Goal: Task Accomplishment & Management: Use online tool/utility

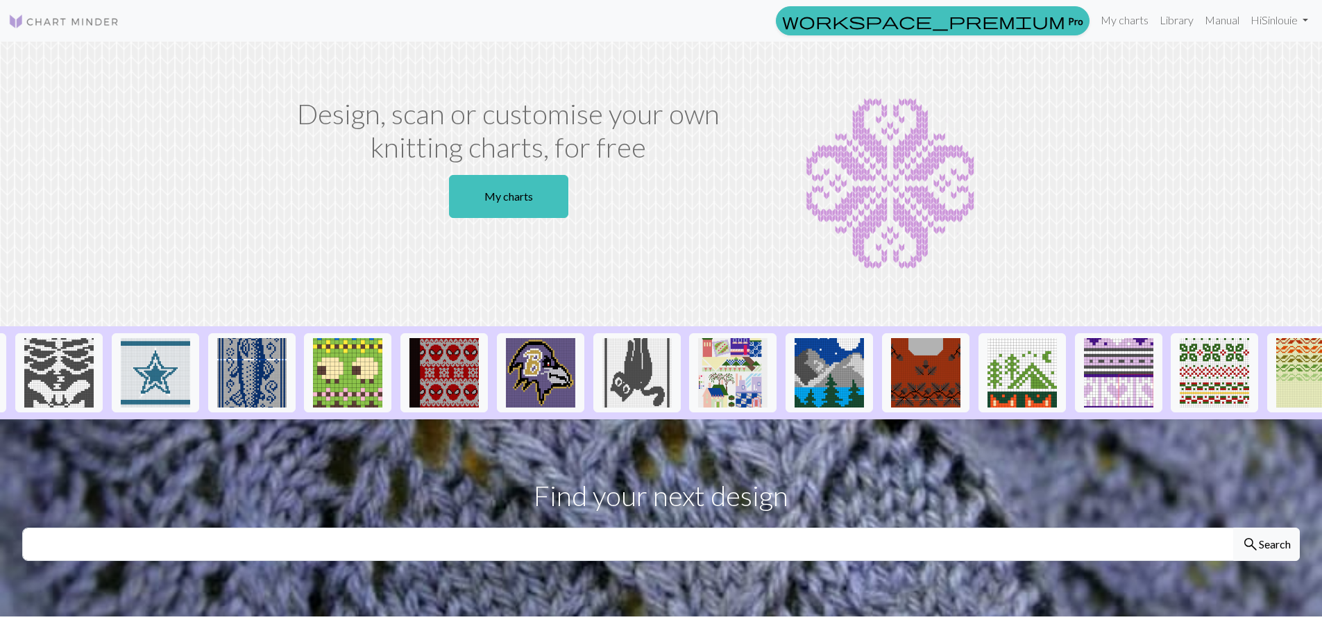
scroll to position [0, 1086]
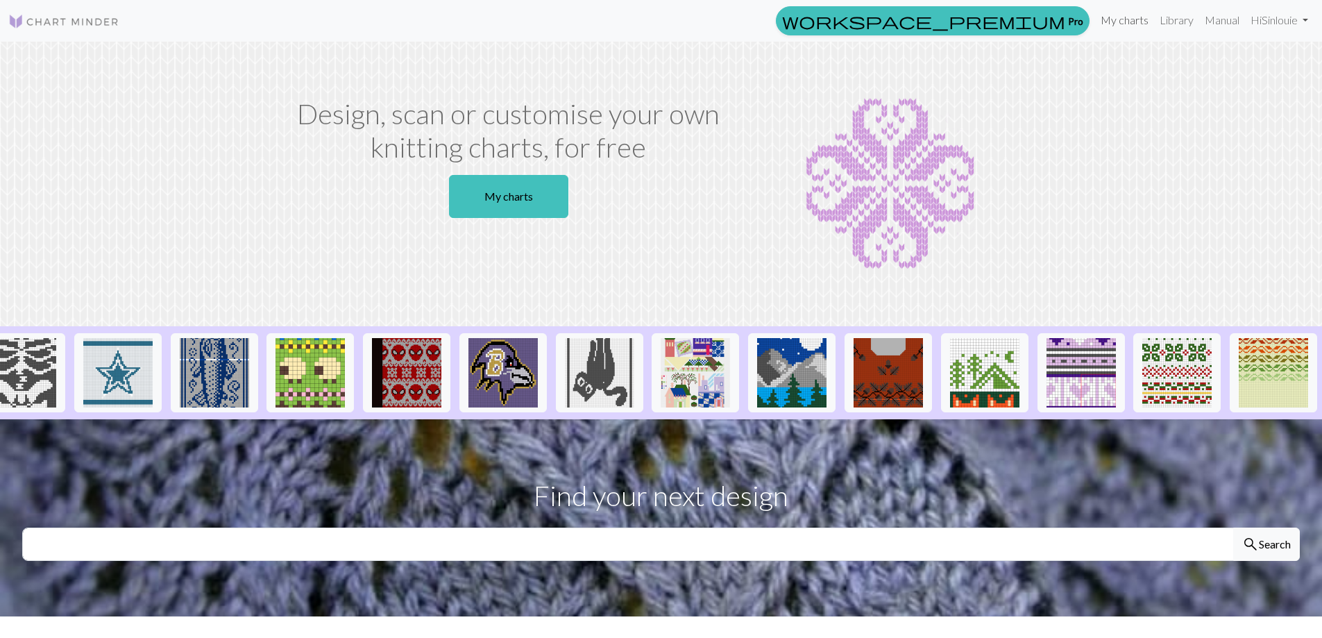
click at [1121, 18] on link "My charts" at bounding box center [1124, 20] width 59 height 28
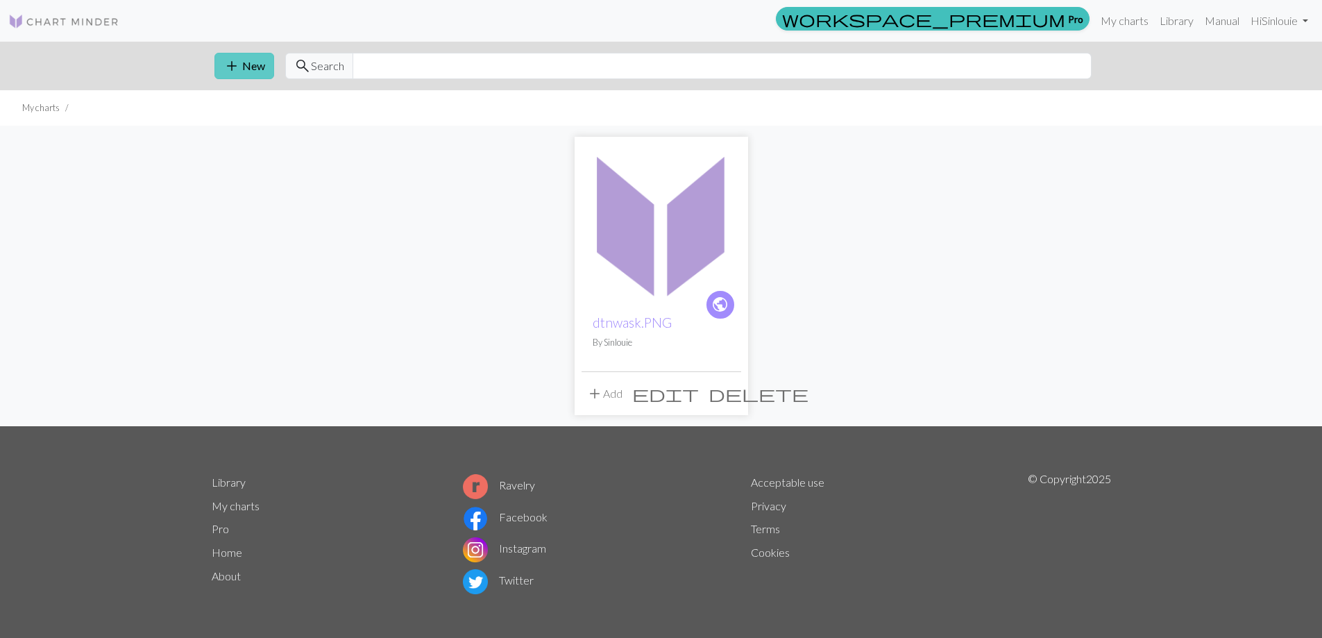
click at [240, 59] on button "add New" at bounding box center [244, 66] width 60 height 26
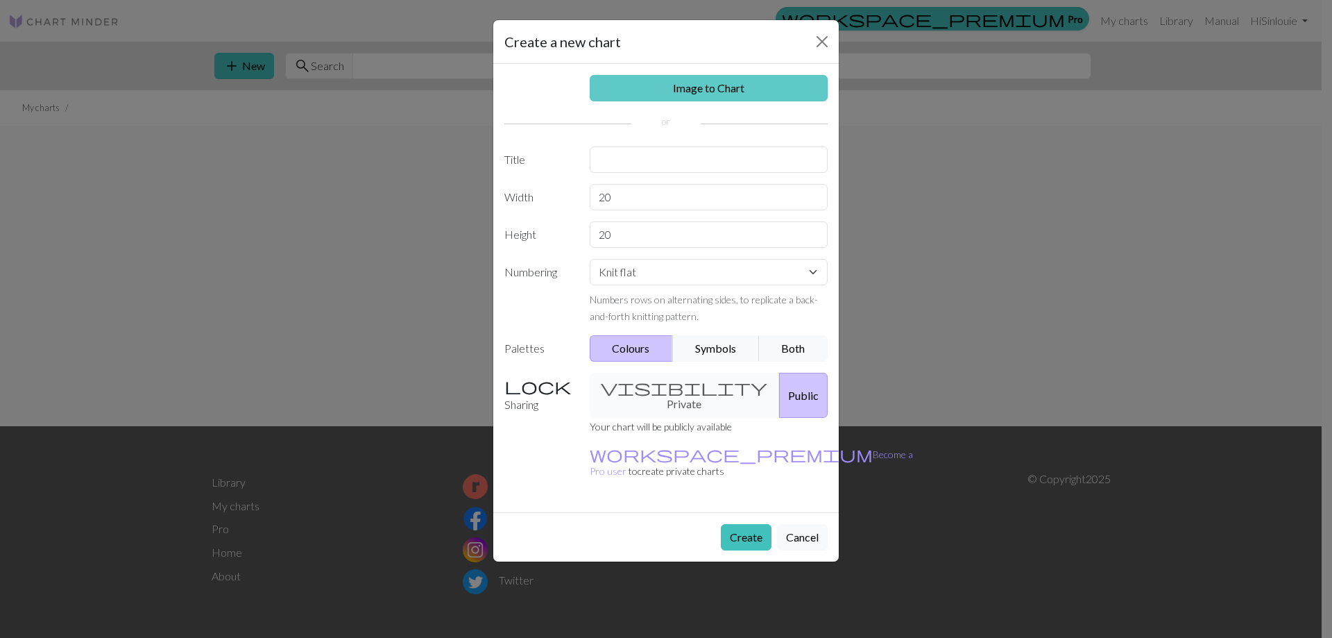
click at [739, 90] on link "Image to Chart" at bounding box center [709, 88] width 239 height 26
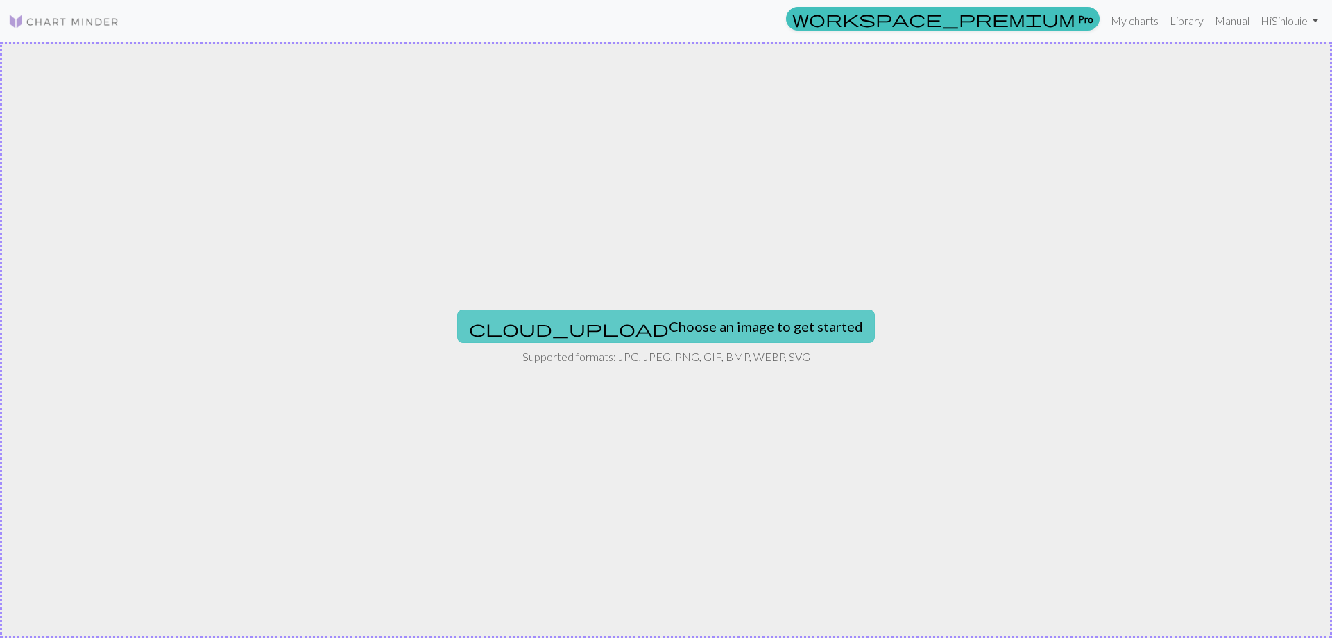
click at [654, 333] on button "cloud_upload Choose an image to get started" at bounding box center [666, 325] width 418 height 33
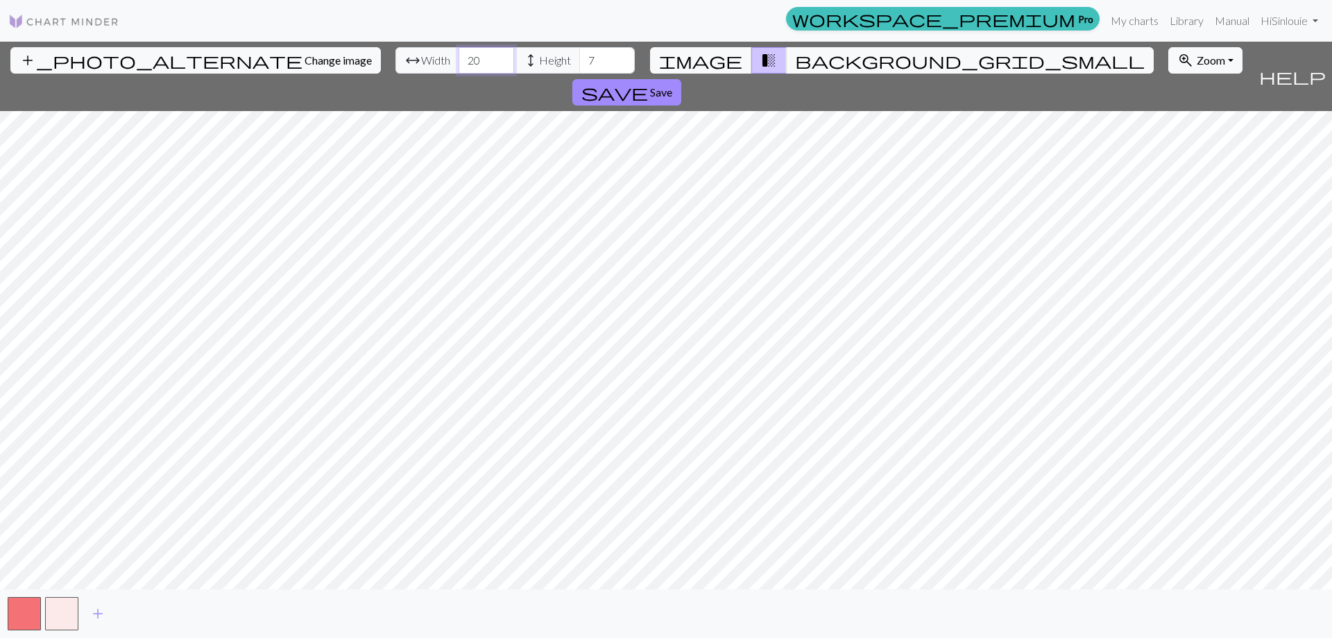
click at [459, 58] on input "20" at bounding box center [487, 60] width 56 height 26
type input "58"
click at [579, 62] on input "7" at bounding box center [607, 60] width 56 height 26
type input "28"
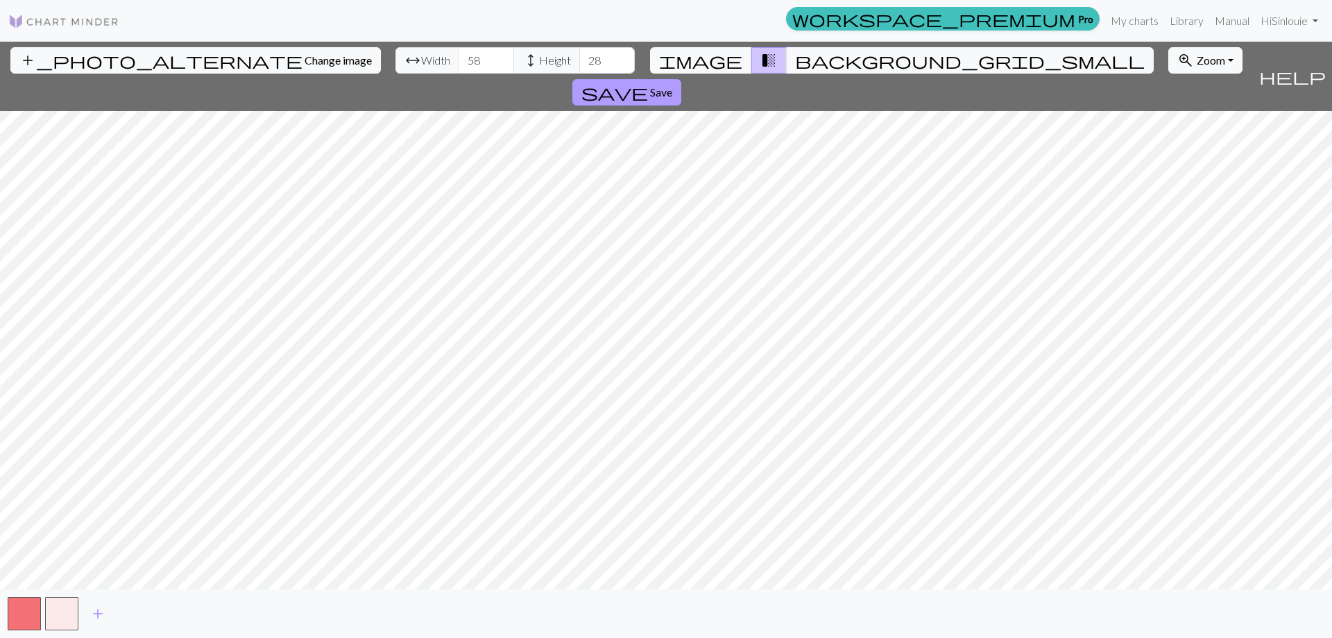
click at [672, 85] on span "Save" at bounding box center [661, 91] width 22 height 13
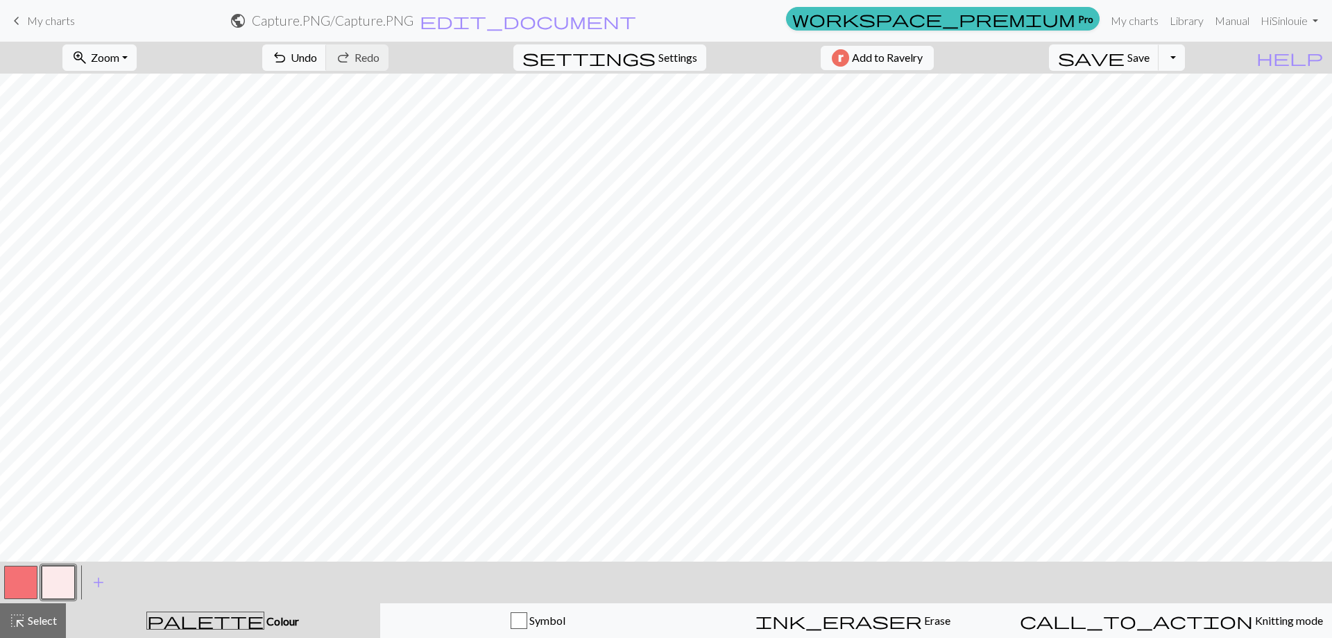
click at [29, 580] on button "button" at bounding box center [20, 582] width 33 height 33
click at [69, 582] on button "button" at bounding box center [58, 582] width 33 height 33
click at [19, 585] on button "button" at bounding box center [20, 582] width 33 height 33
click at [57, 575] on button "button" at bounding box center [58, 582] width 33 height 33
click at [31, 578] on button "button" at bounding box center [20, 582] width 33 height 33
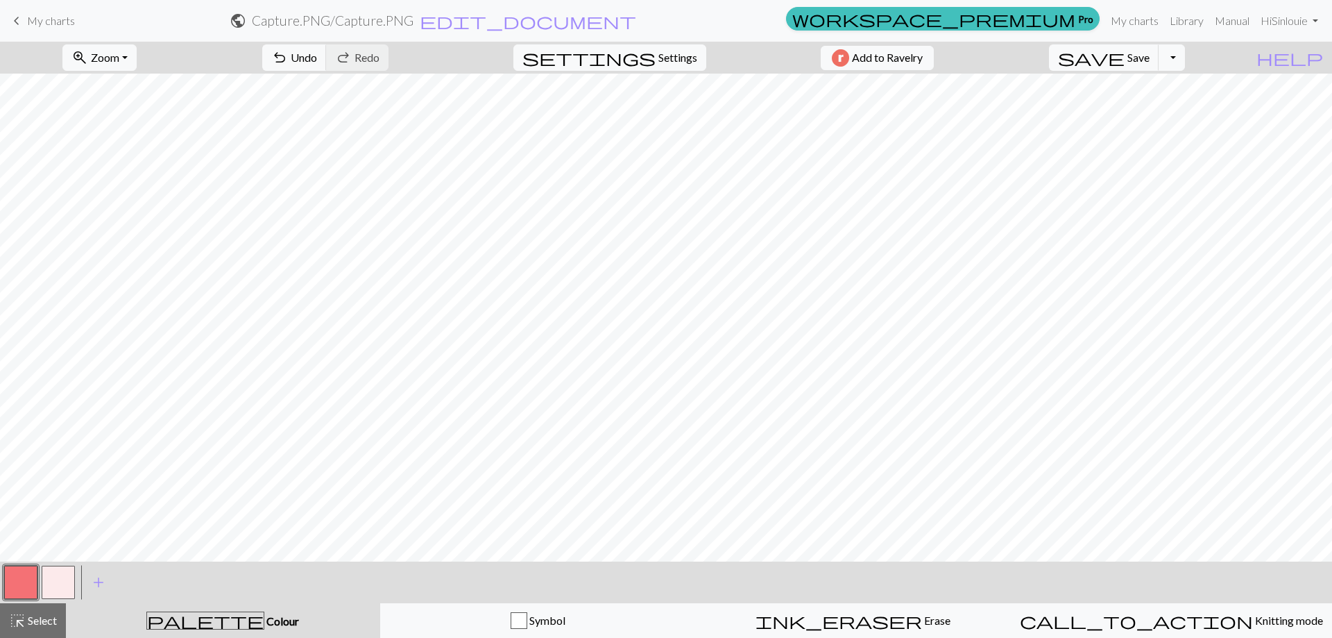
click at [67, 587] on button "button" at bounding box center [58, 582] width 33 height 33
click at [21, 584] on button "button" at bounding box center [20, 582] width 33 height 33
click at [56, 570] on button "button" at bounding box center [58, 582] width 33 height 33
click at [28, 586] on button "button" at bounding box center [20, 582] width 33 height 33
click at [56, 582] on button "button" at bounding box center [58, 582] width 33 height 33
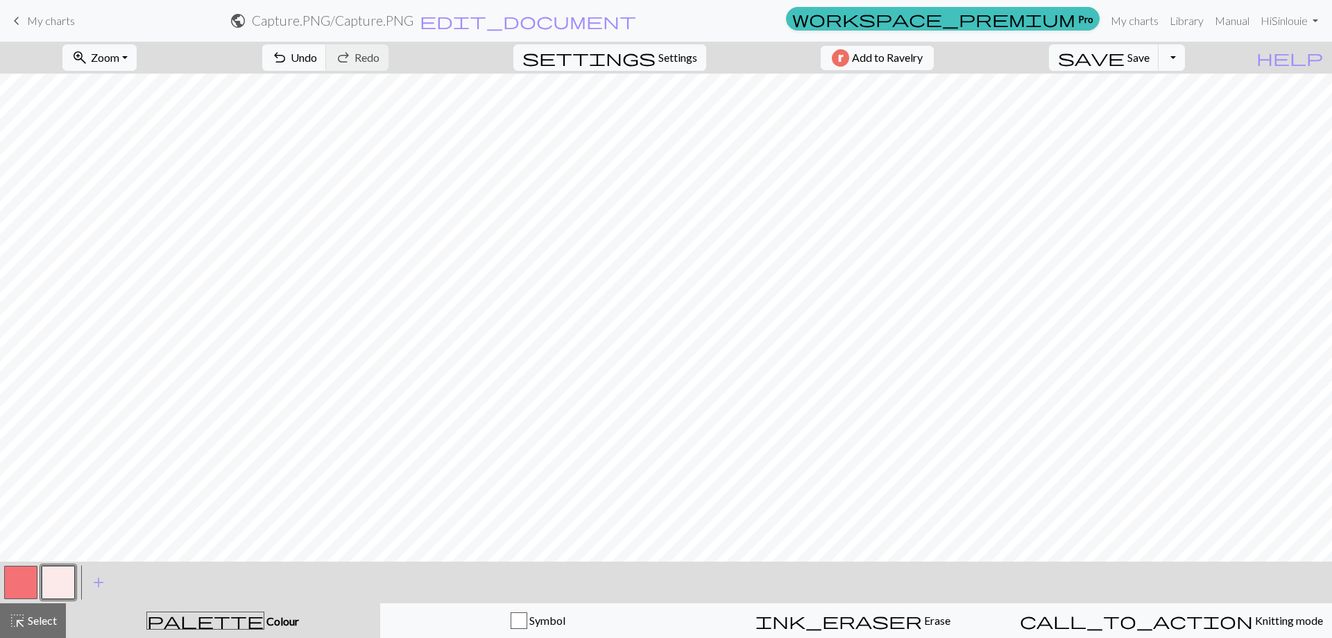
click at [24, 583] on button "button" at bounding box center [20, 582] width 33 height 33
click at [49, 578] on button "button" at bounding box center [58, 582] width 33 height 33
click at [30, 586] on button "button" at bounding box center [20, 582] width 33 height 33
click at [65, 581] on button "button" at bounding box center [58, 582] width 33 height 33
click at [8, 582] on button "button" at bounding box center [20, 582] width 33 height 33
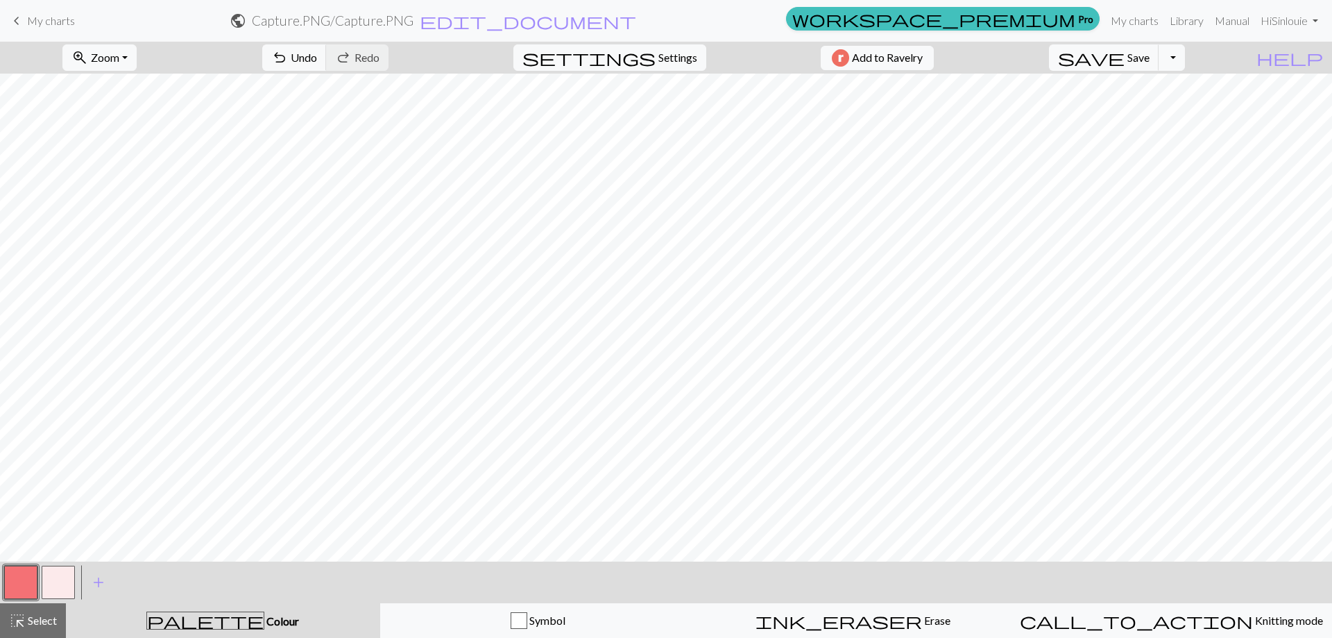
click at [60, 588] on button "button" at bounding box center [58, 582] width 33 height 33
click at [28, 576] on button "button" at bounding box center [20, 582] width 33 height 33
click at [58, 586] on button "button" at bounding box center [58, 582] width 33 height 33
click at [24, 586] on button "button" at bounding box center [20, 582] width 33 height 33
click at [56, 576] on button "button" at bounding box center [58, 582] width 33 height 33
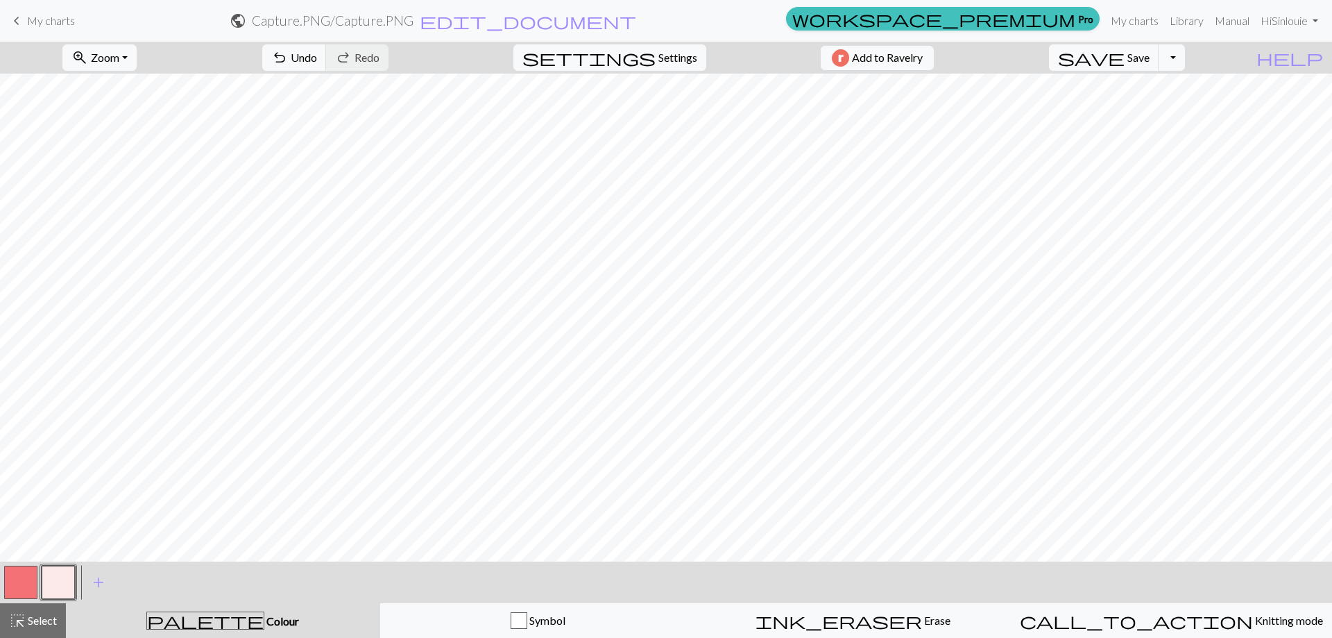
click at [35, 575] on button "button" at bounding box center [20, 582] width 33 height 33
click at [54, 577] on button "button" at bounding box center [58, 582] width 33 height 33
click at [21, 585] on button "button" at bounding box center [20, 582] width 33 height 33
click at [51, 577] on button "button" at bounding box center [58, 582] width 33 height 33
click at [28, 586] on button "button" at bounding box center [20, 582] width 33 height 33
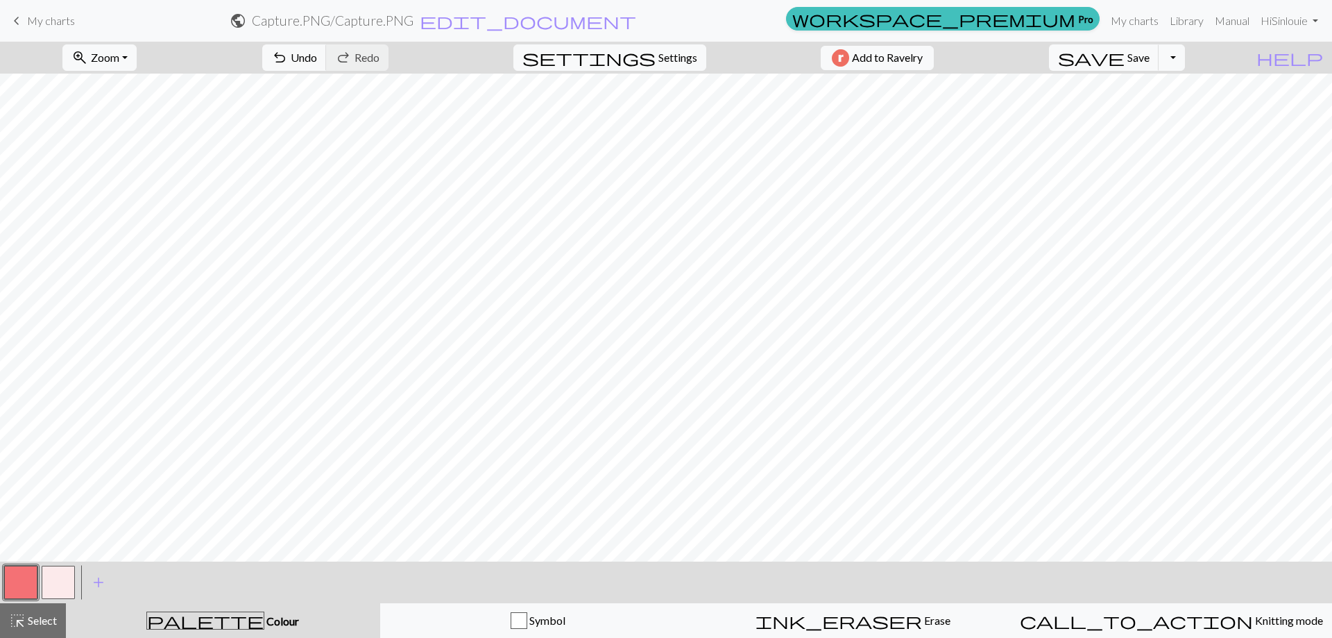
click at [62, 577] on button "button" at bounding box center [58, 582] width 33 height 33
click at [28, 585] on button "button" at bounding box center [20, 582] width 33 height 33
drag, startPoint x: 58, startPoint y: 584, endPoint x: 94, endPoint y: 574, distance: 37.4
click at [60, 583] on button "button" at bounding box center [58, 582] width 33 height 33
click at [31, 588] on button "button" at bounding box center [20, 582] width 33 height 33
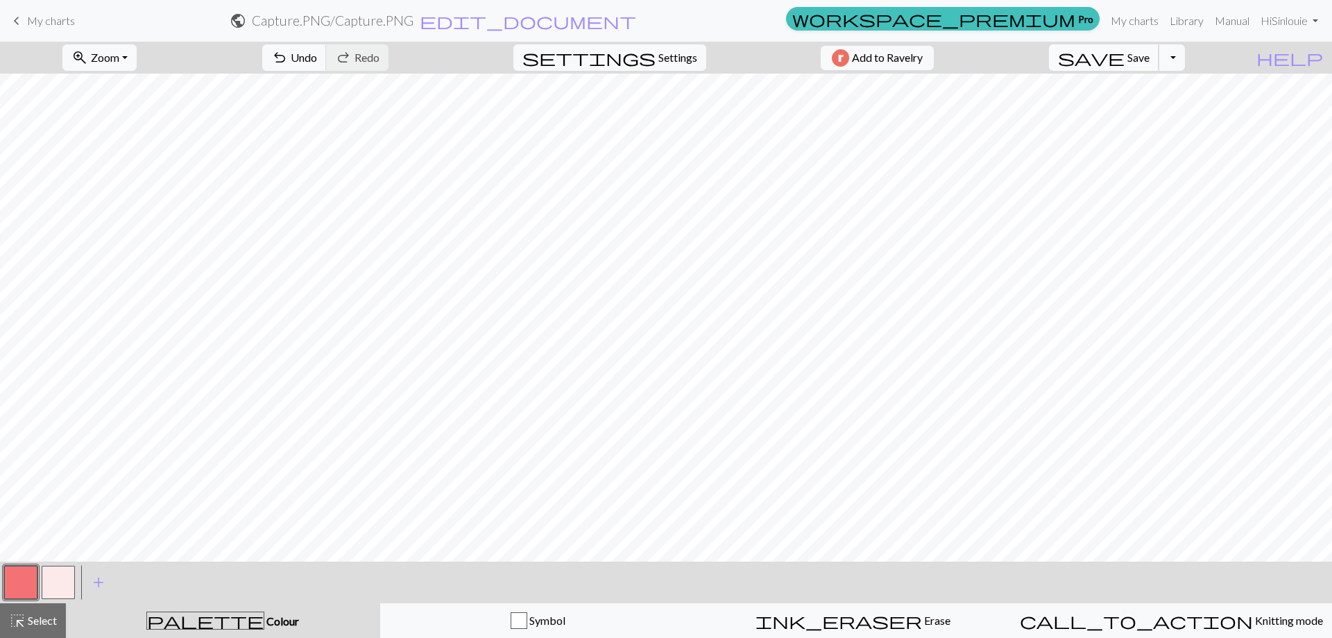
click at [1150, 57] on span "Save" at bounding box center [1139, 57] width 22 height 13
click at [63, 21] on span "My charts" at bounding box center [51, 20] width 48 height 13
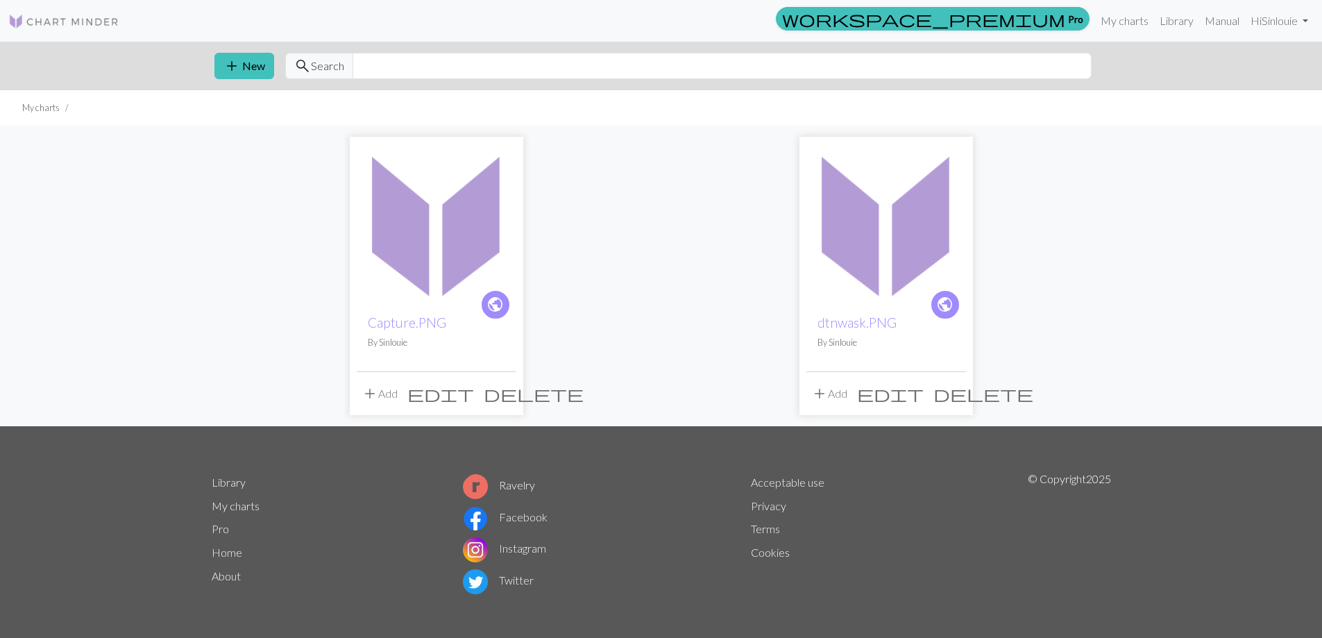
click at [409, 262] on img at bounding box center [437, 224] width 160 height 160
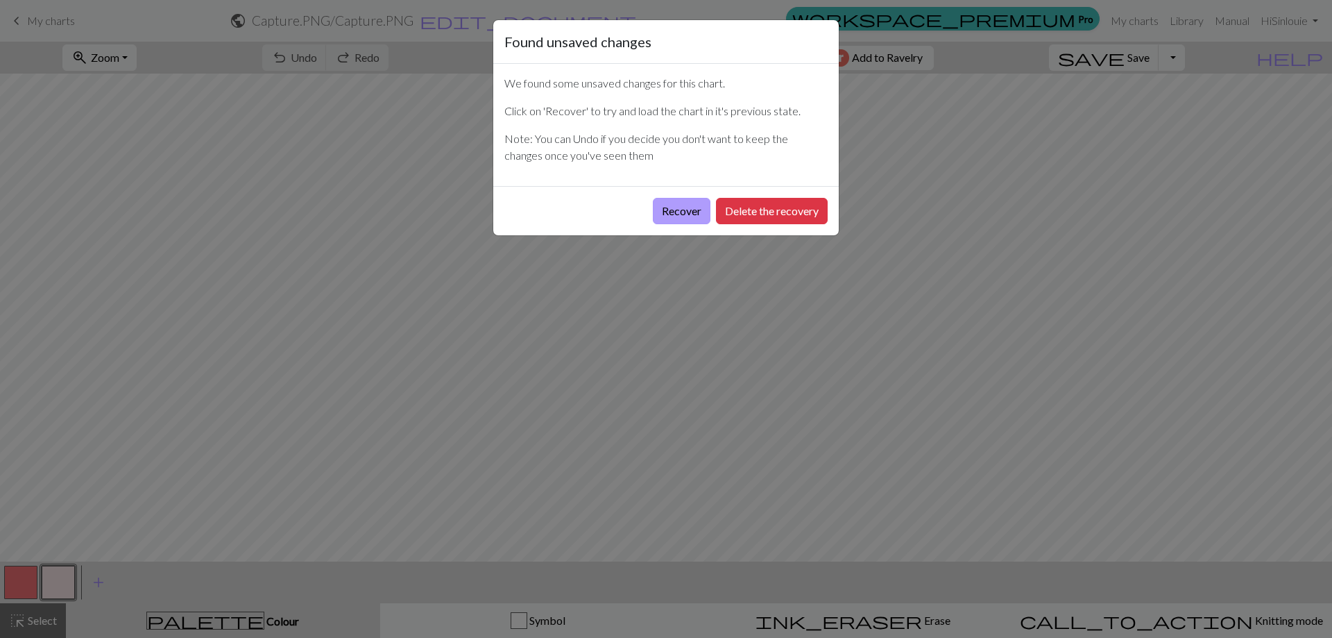
click at [687, 217] on button "Recover" at bounding box center [682, 211] width 58 height 26
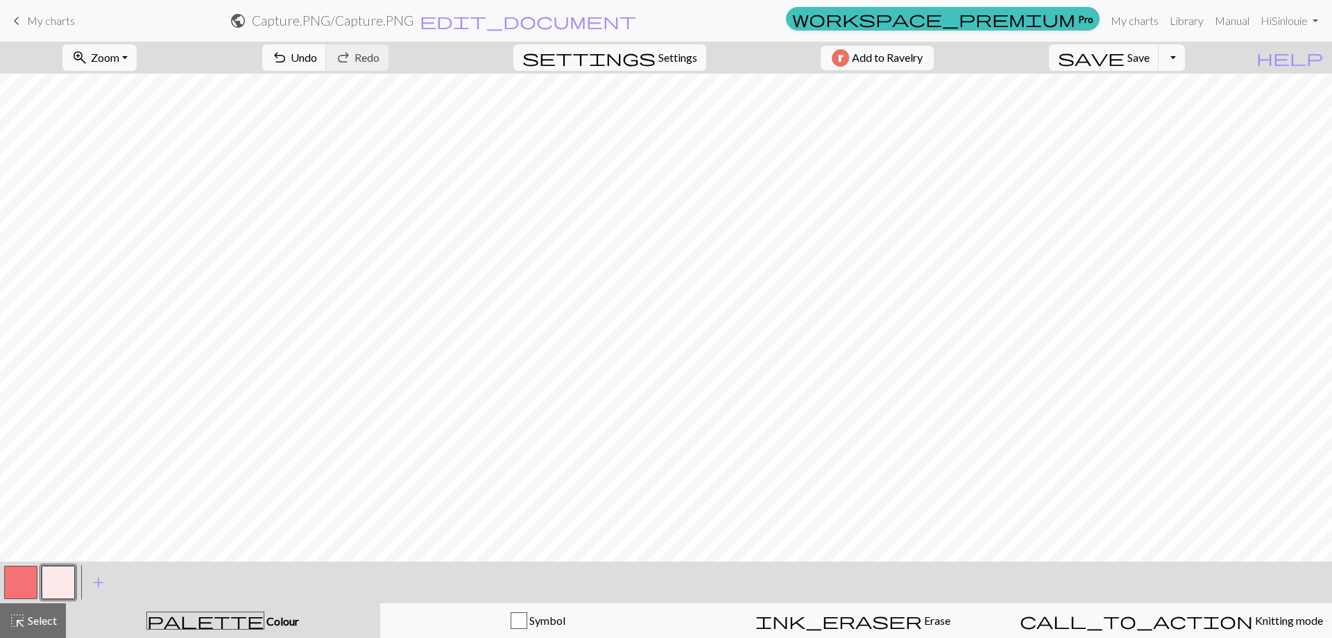
click at [40, 23] on span "My charts" at bounding box center [51, 20] width 48 height 13
click at [1150, 58] on span "Save" at bounding box center [1139, 57] width 22 height 13
click at [1185, 56] on button "Toggle Dropdown" at bounding box center [1172, 57] width 26 height 26
click at [1179, 95] on button "file_copy Save a copy" at bounding box center [1070, 88] width 229 height 22
click at [53, 26] on span "My charts" at bounding box center [51, 20] width 48 height 13
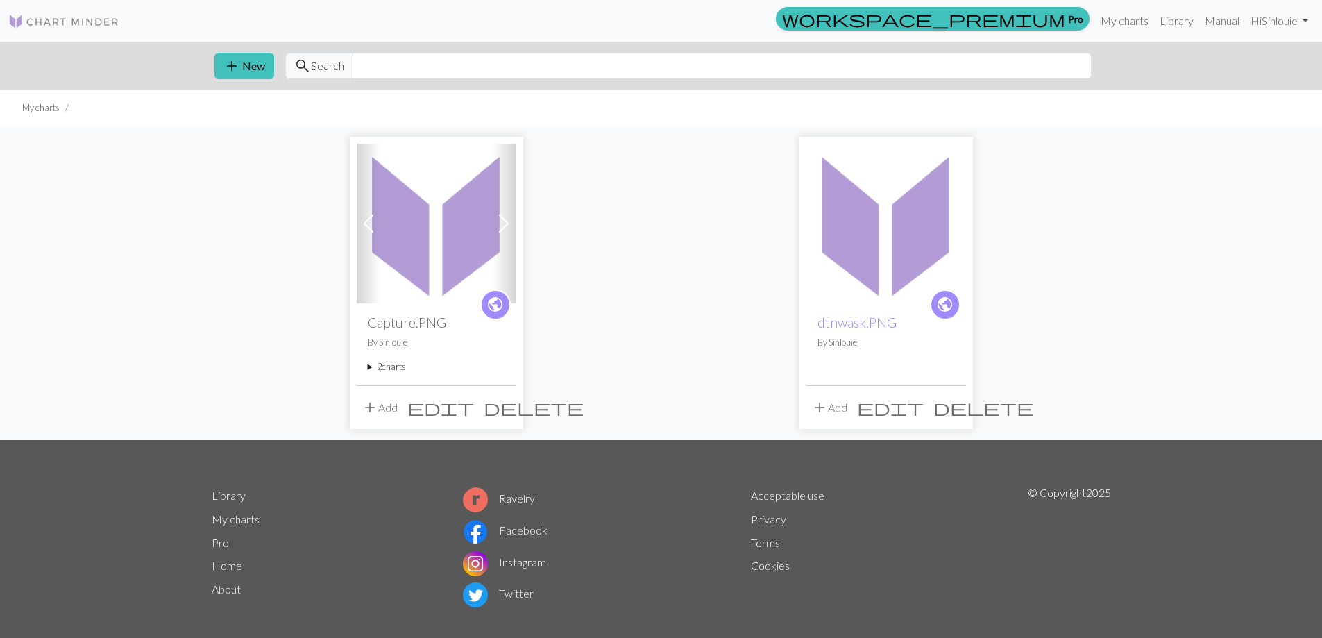
click at [502, 219] on span at bounding box center [504, 223] width 22 height 22
click at [238, 59] on span "add" at bounding box center [231, 65] width 17 height 19
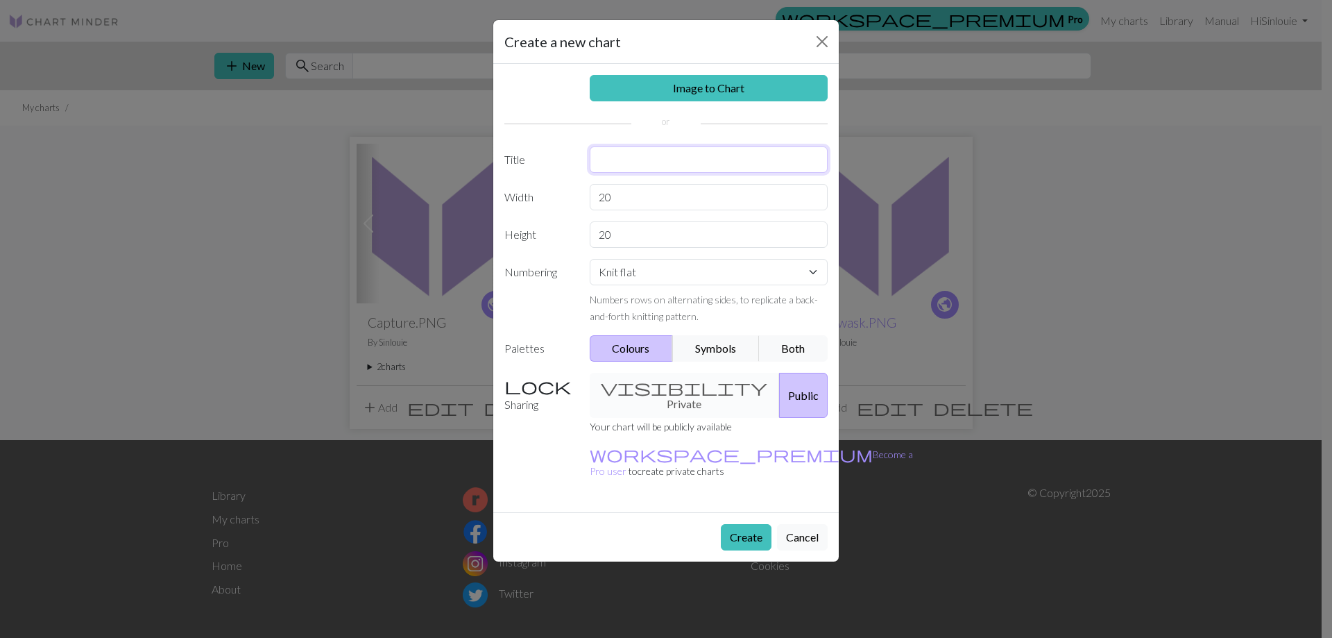
click at [706, 160] on input "text" at bounding box center [709, 159] width 239 height 26
type input "downtown"
click at [708, 201] on input "20" at bounding box center [709, 197] width 239 height 26
type input "58"
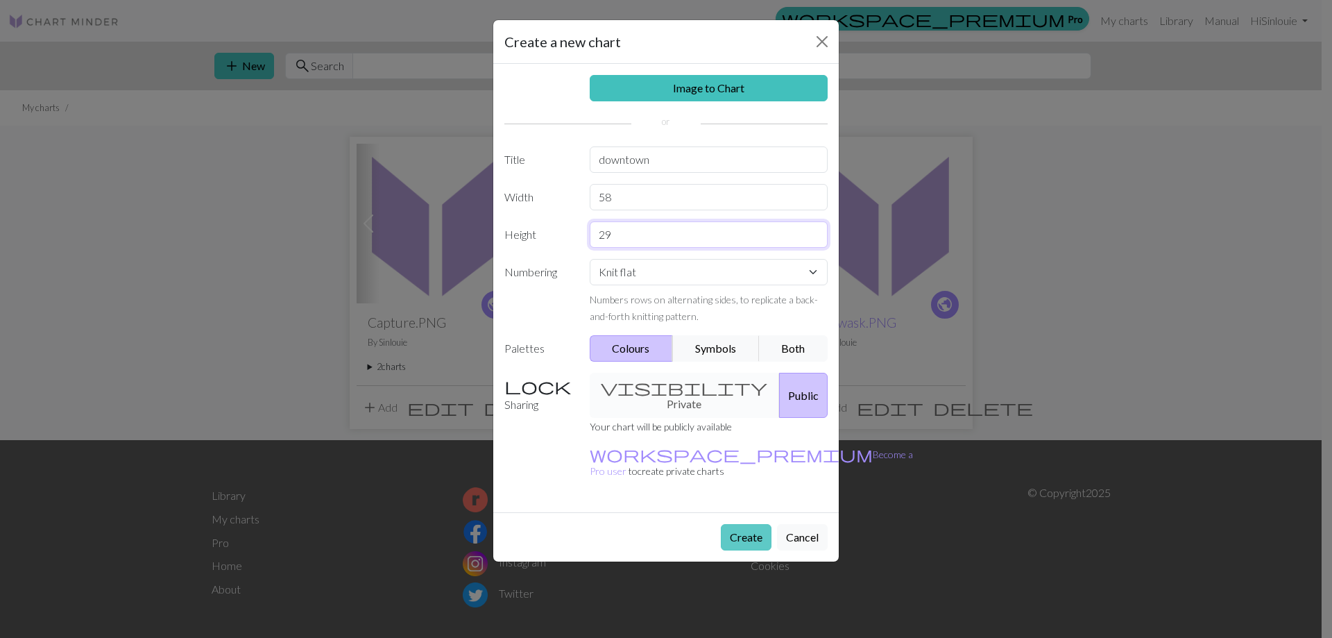
type input "29"
click at [742, 524] on button "Create" at bounding box center [746, 537] width 51 height 26
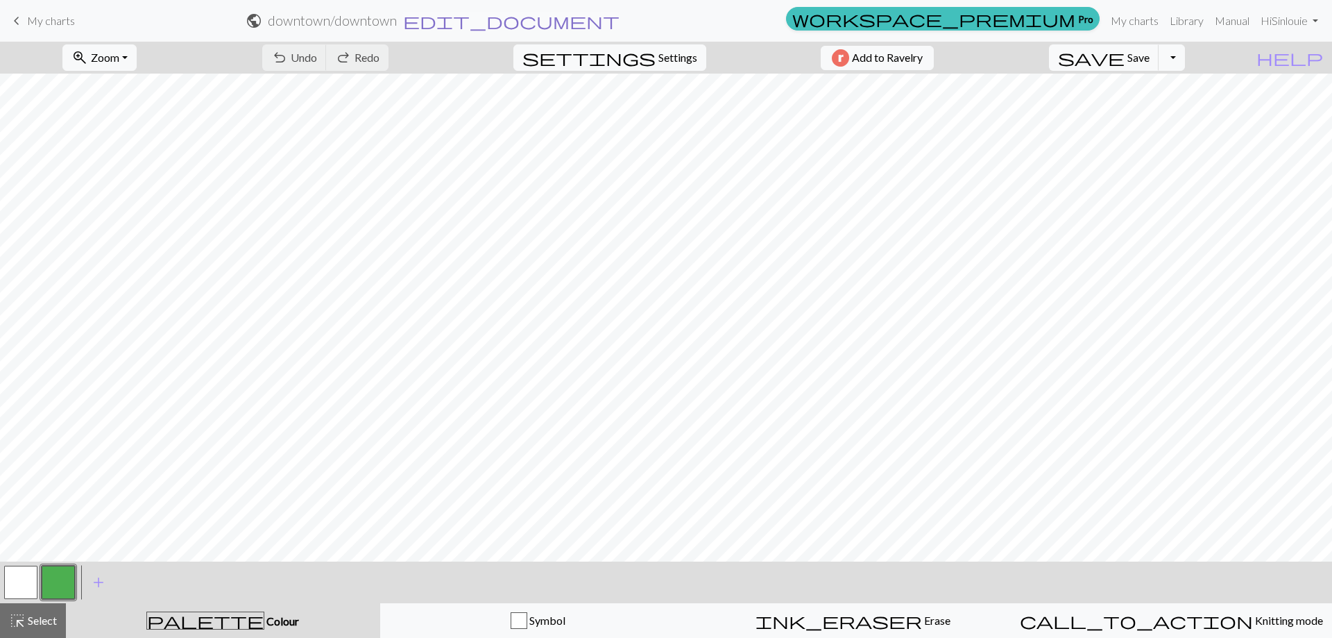
click at [620, 19] on span "edit_document" at bounding box center [511, 20] width 217 height 19
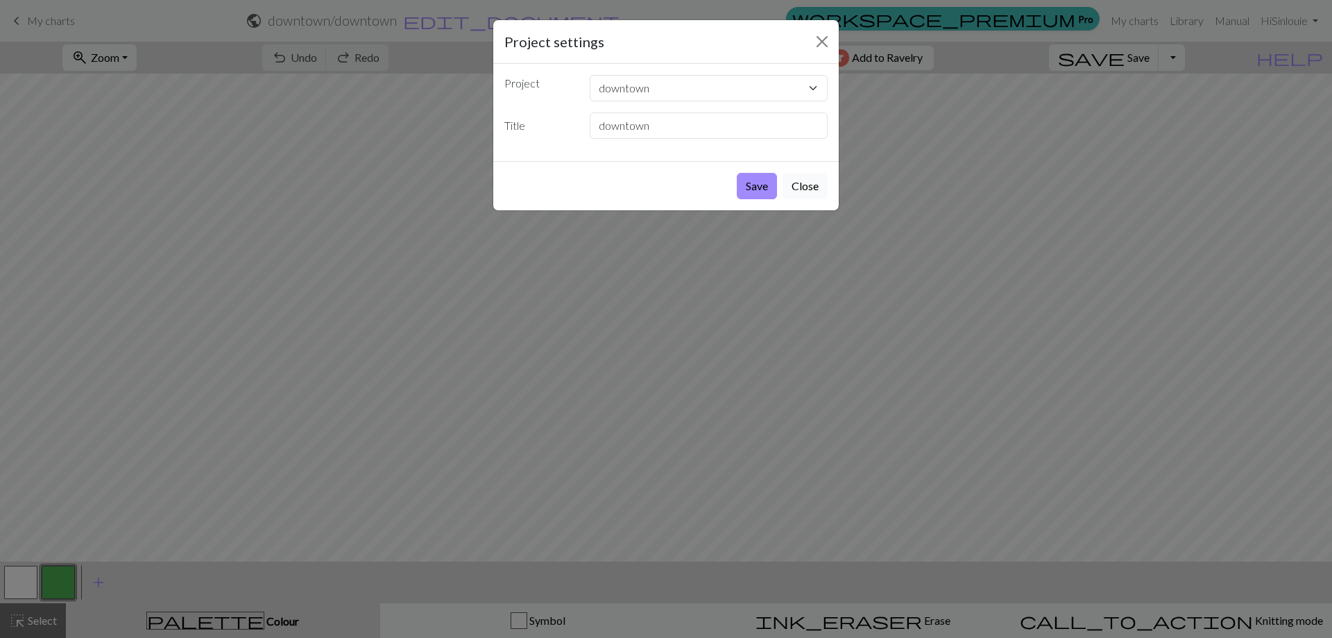
click at [811, 180] on button "Close" at bounding box center [805, 186] width 45 height 26
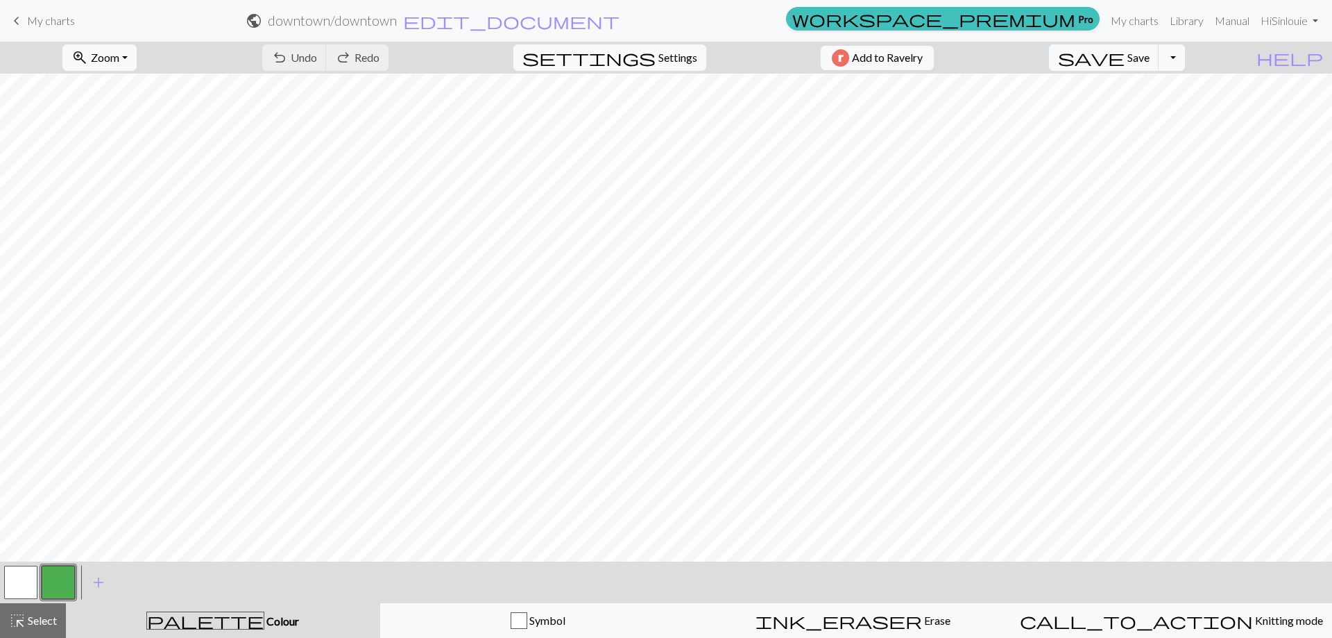
click at [1185, 57] on button "Toggle Dropdown" at bounding box center [1172, 57] width 26 height 26
click at [28, 618] on span "Select" at bounding box center [41, 619] width 31 height 13
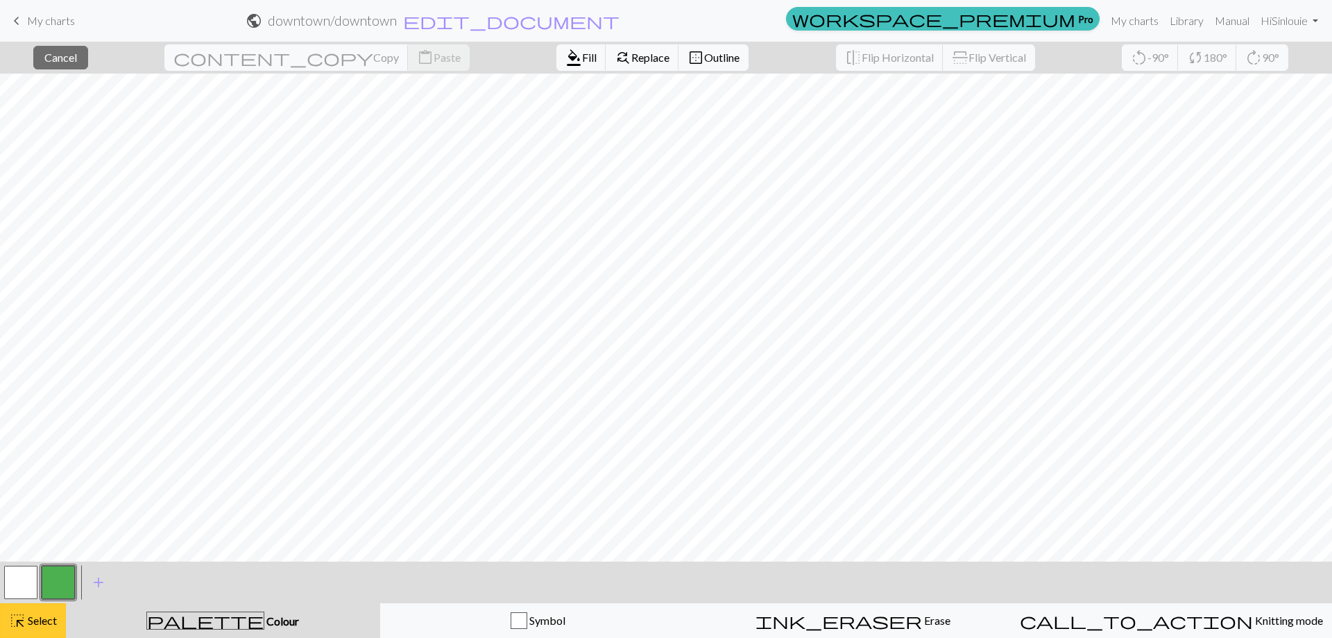
click at [46, 622] on span "Select" at bounding box center [41, 619] width 31 height 13
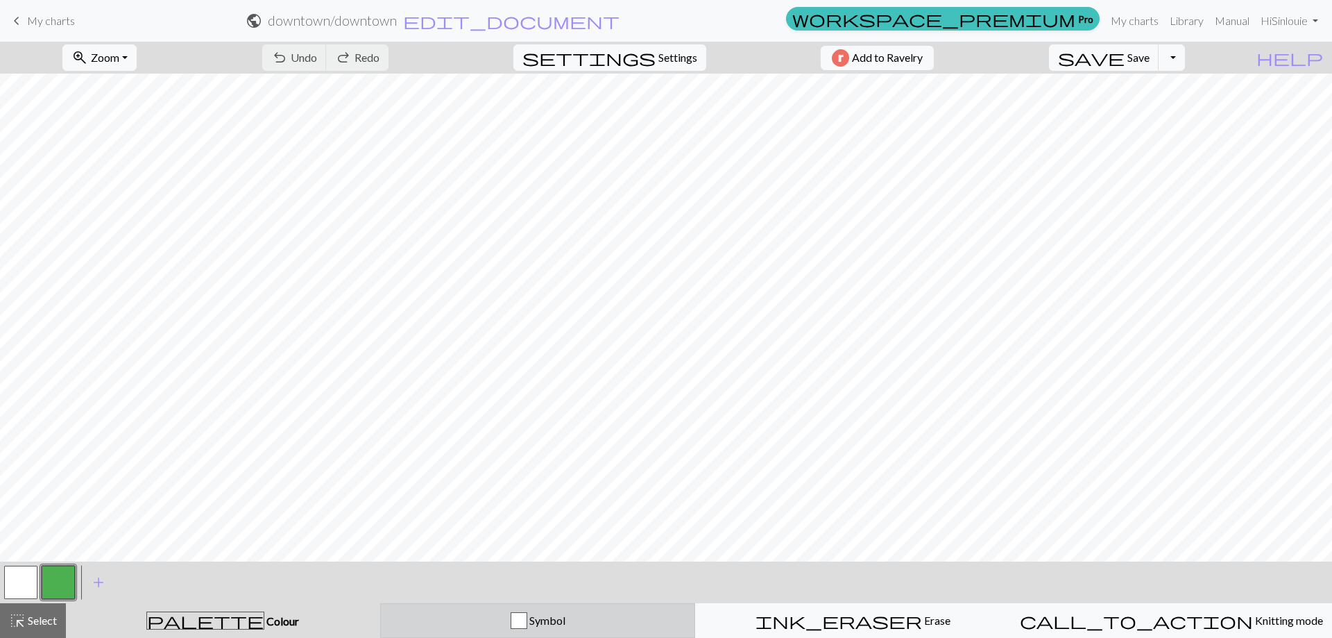
click at [538, 632] on button "Symbol" at bounding box center [538, 620] width 316 height 35
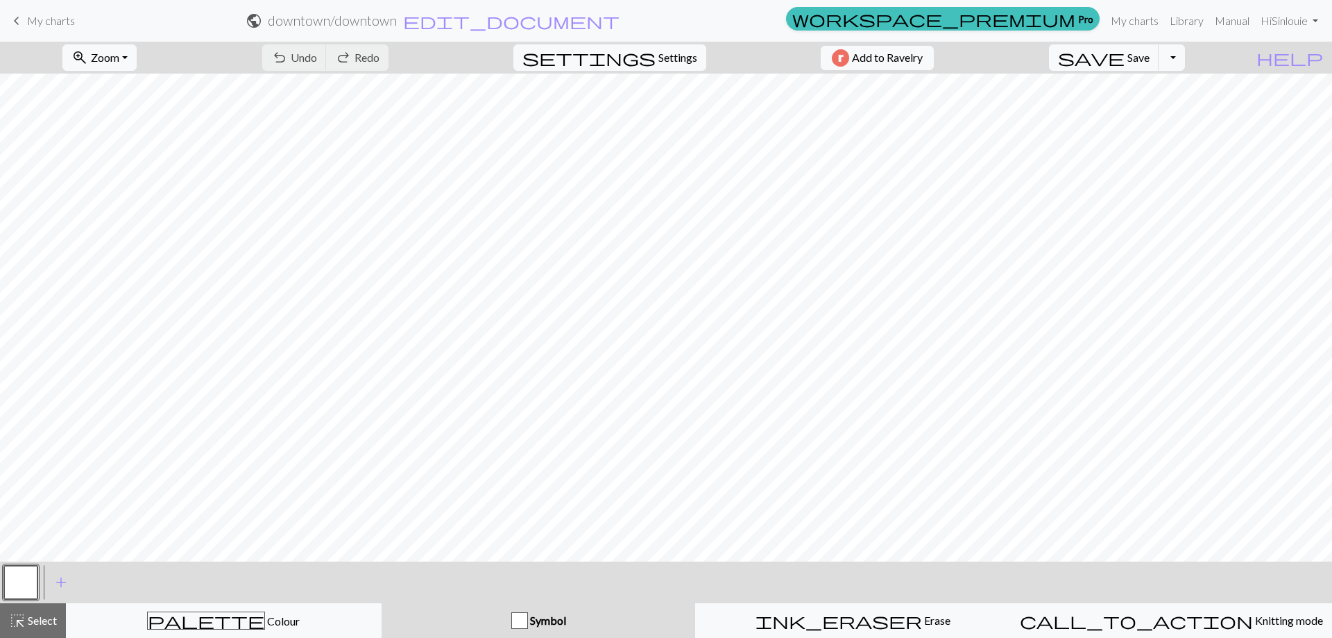
click at [538, 631] on button "Symbol" at bounding box center [539, 620] width 314 height 35
click at [525, 625] on div "button" at bounding box center [519, 620] width 17 height 17
click at [520, 616] on div "button" at bounding box center [519, 620] width 17 height 17
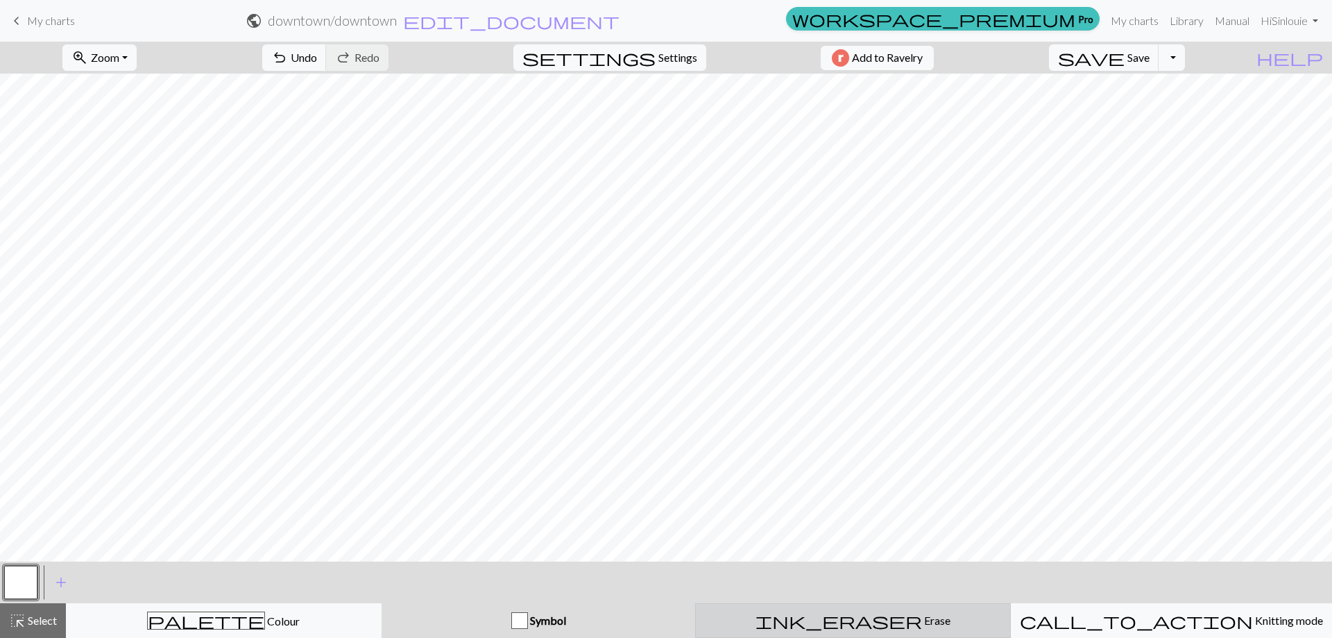
click at [922, 620] on span "Erase" at bounding box center [936, 619] width 28 height 13
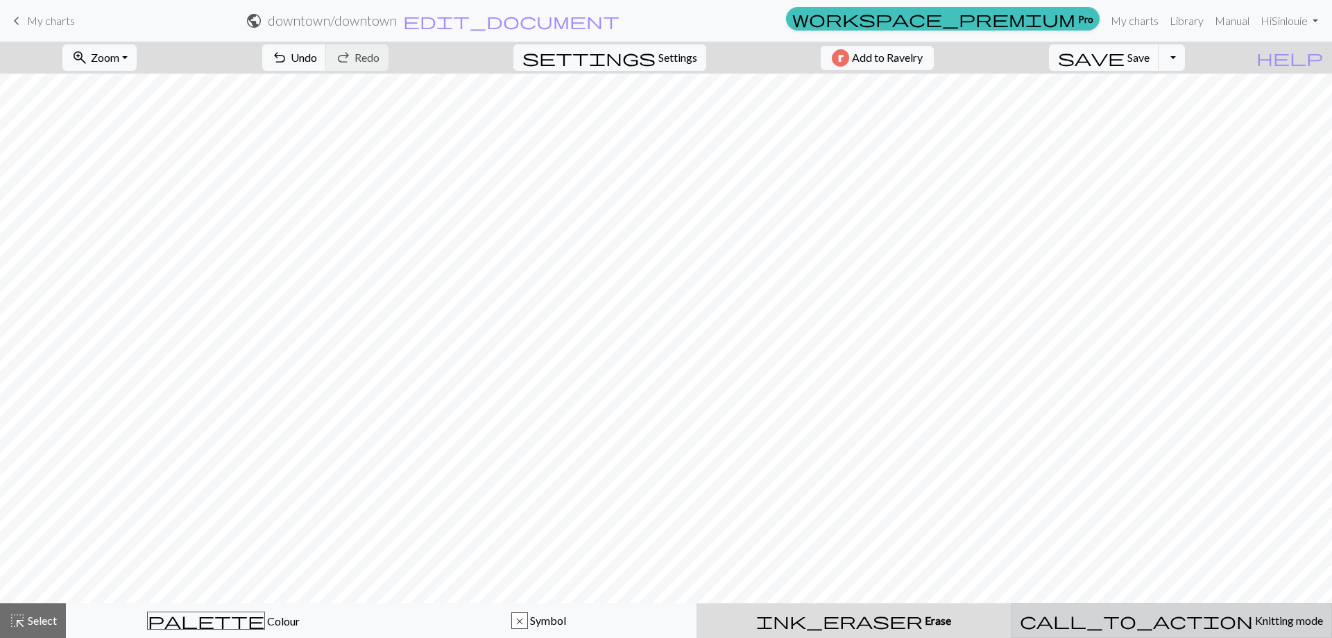
click at [1092, 620] on div "call_to_action Knitting mode Knitting mode" at bounding box center [1171, 620] width 303 height 17
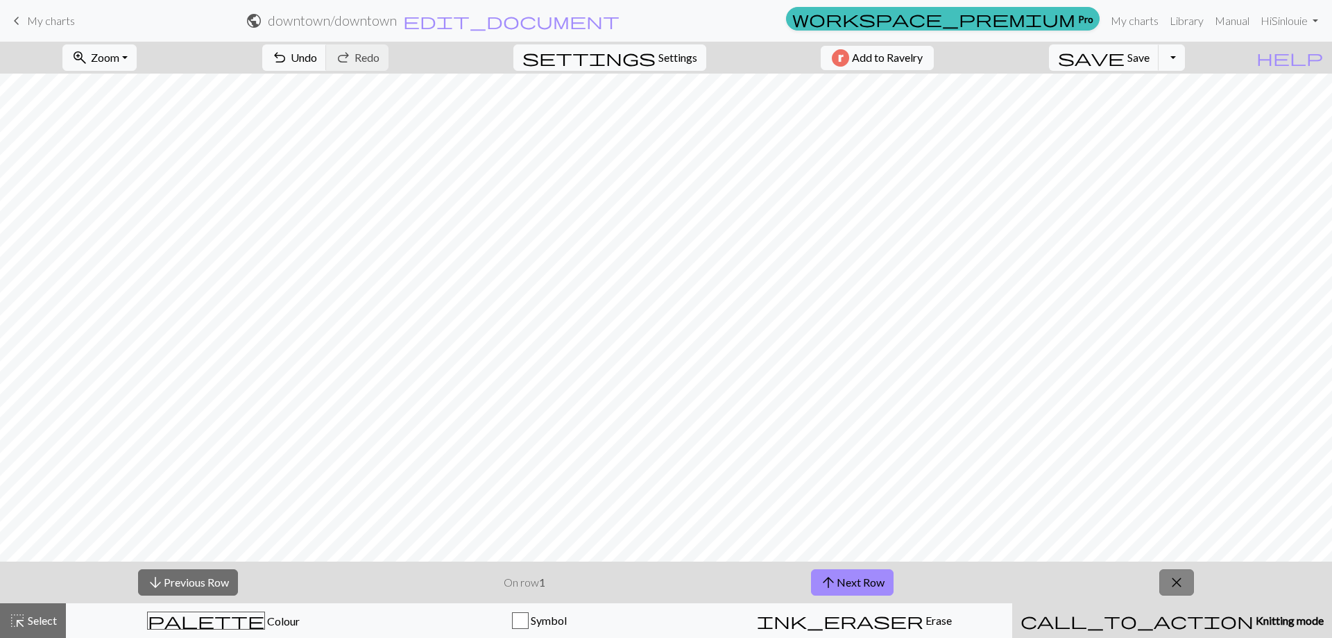
click at [1176, 586] on span "close" at bounding box center [1177, 581] width 17 height 19
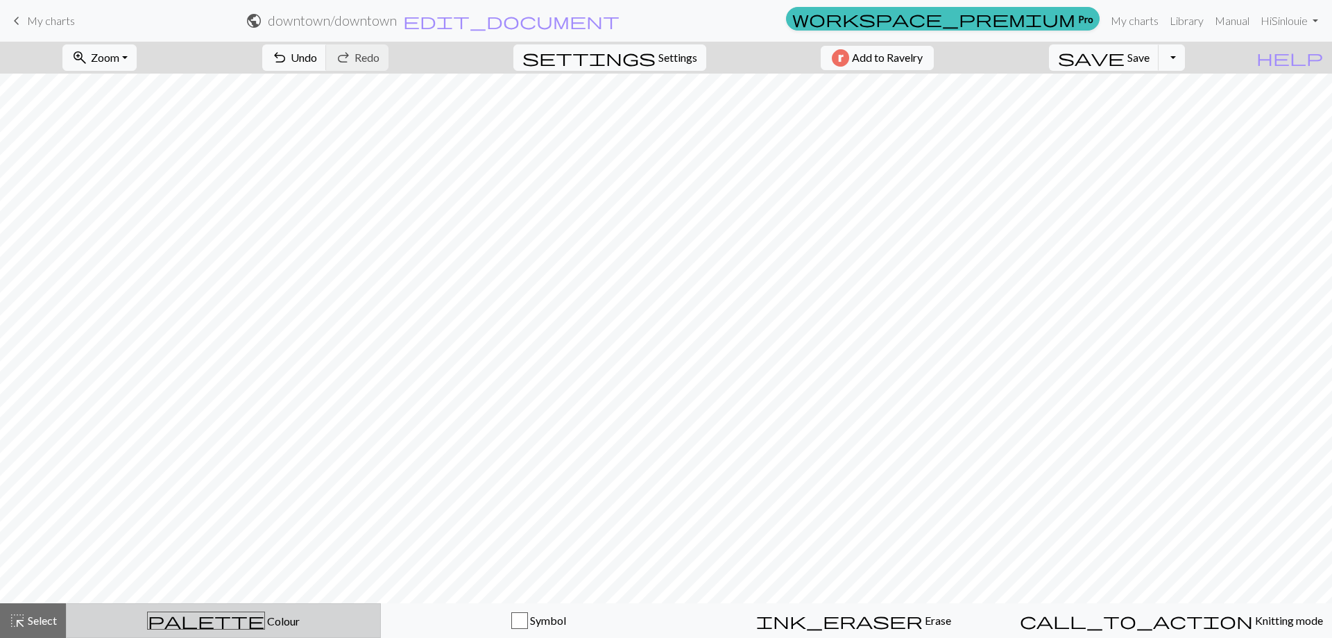
click at [265, 623] on span "Colour" at bounding box center [282, 620] width 35 height 13
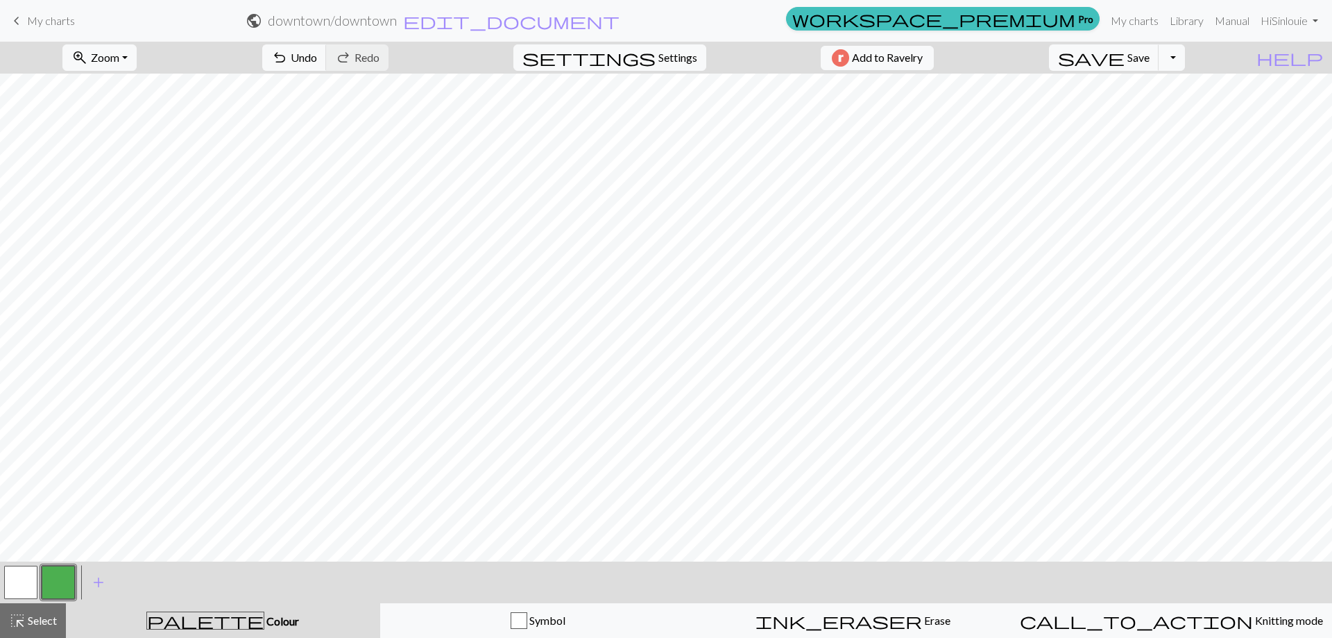
click at [264, 627] on span "Colour" at bounding box center [281, 620] width 35 height 13
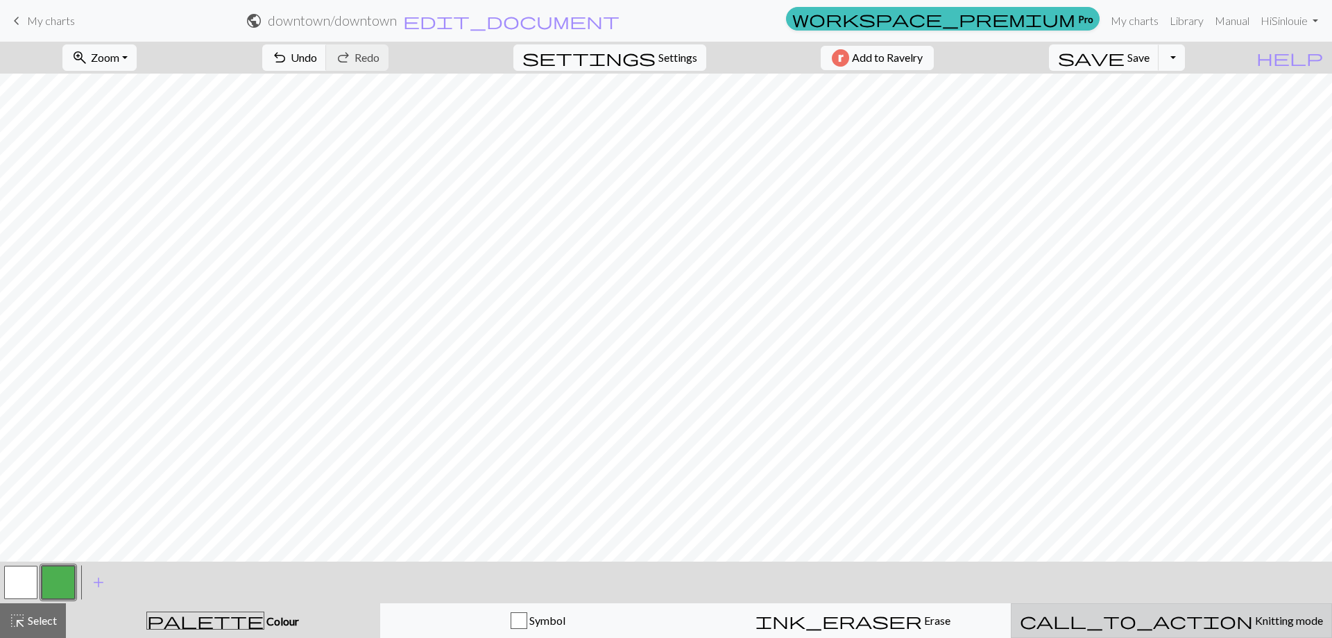
click at [1185, 609] on button "call_to_action Knitting mode Knitting mode" at bounding box center [1171, 620] width 321 height 35
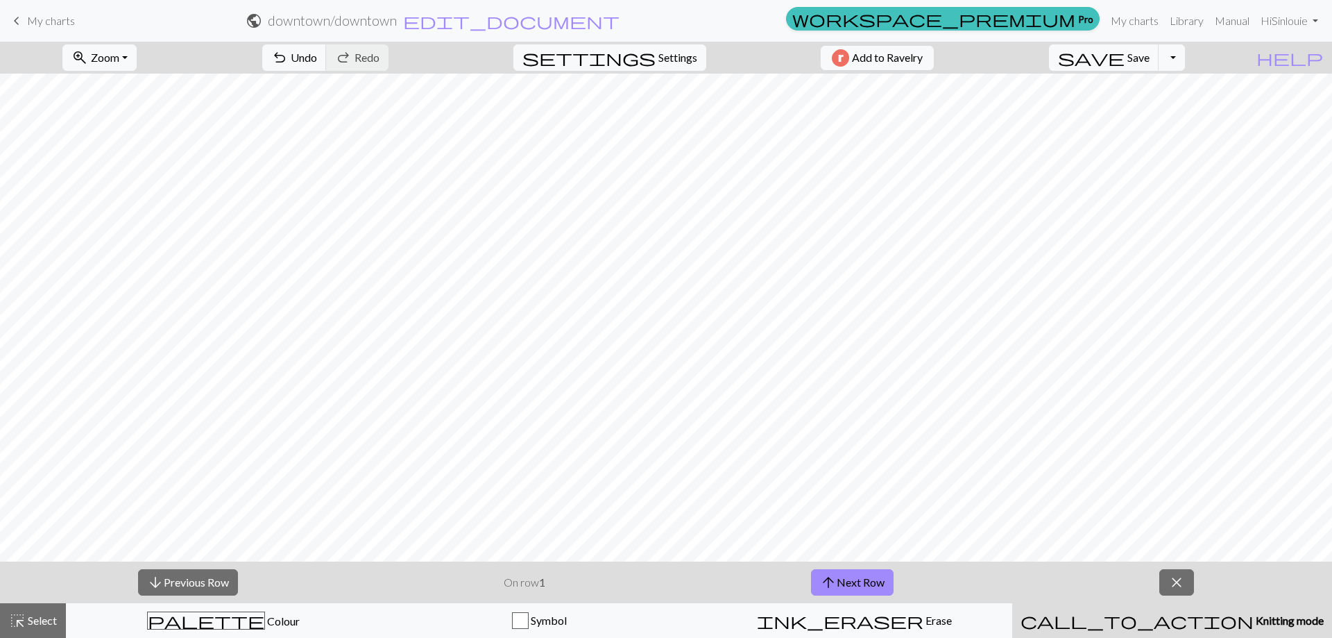
drag, startPoint x: 76, startPoint y: 10, endPoint x: 59, endPoint y: 26, distance: 23.6
click at [62, 24] on div "keyboard_arrow_left My charts public downtown / downtown edit_document Edit set…" at bounding box center [666, 21] width 1332 height 28
click at [59, 26] on span "My charts" at bounding box center [51, 20] width 48 height 13
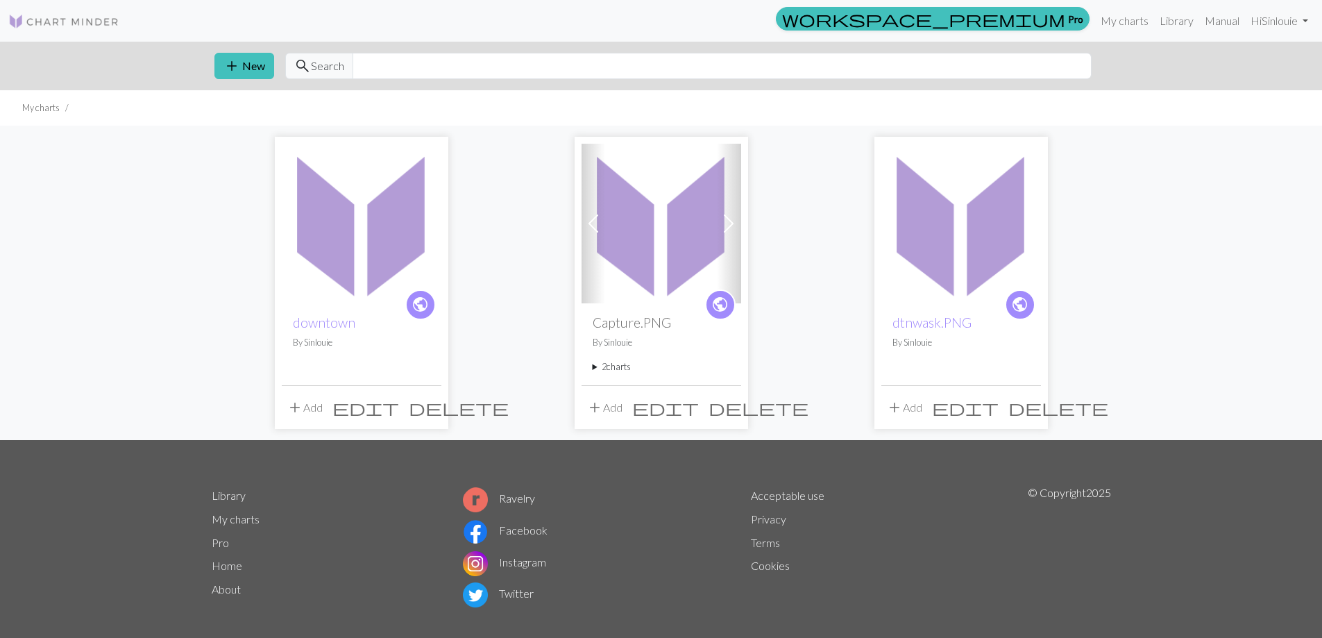
click at [434, 407] on span "delete" at bounding box center [459, 407] width 100 height 19
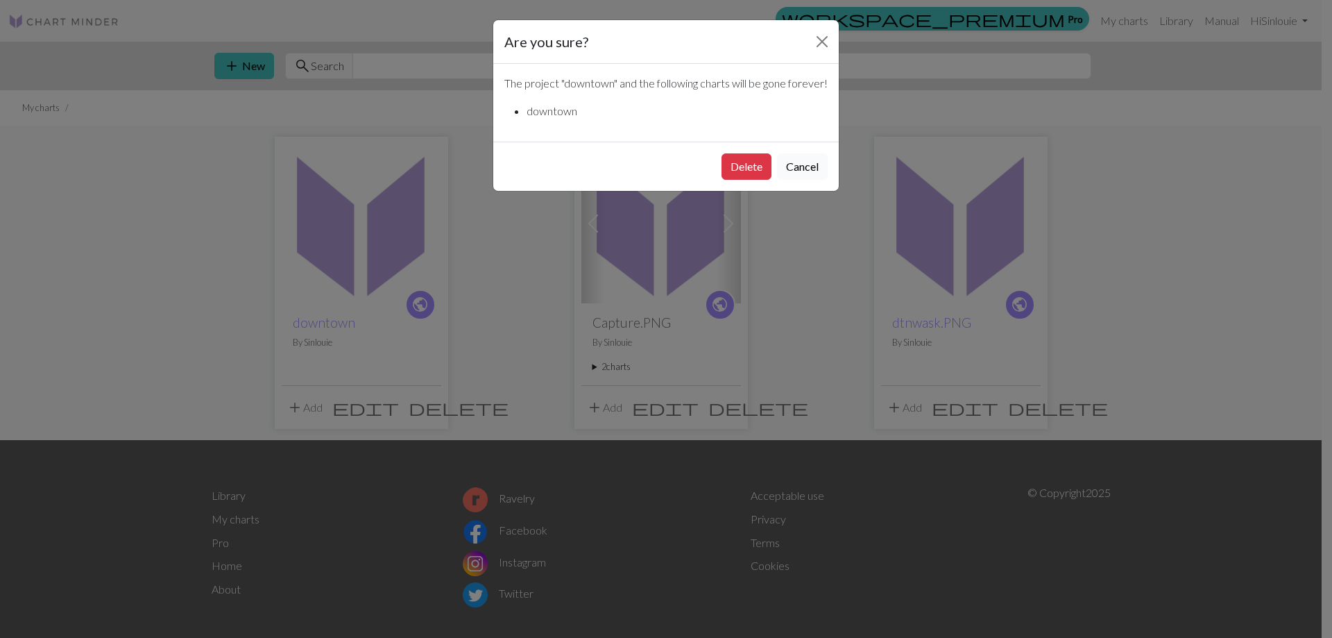
click at [797, 180] on button "Cancel" at bounding box center [802, 166] width 51 height 26
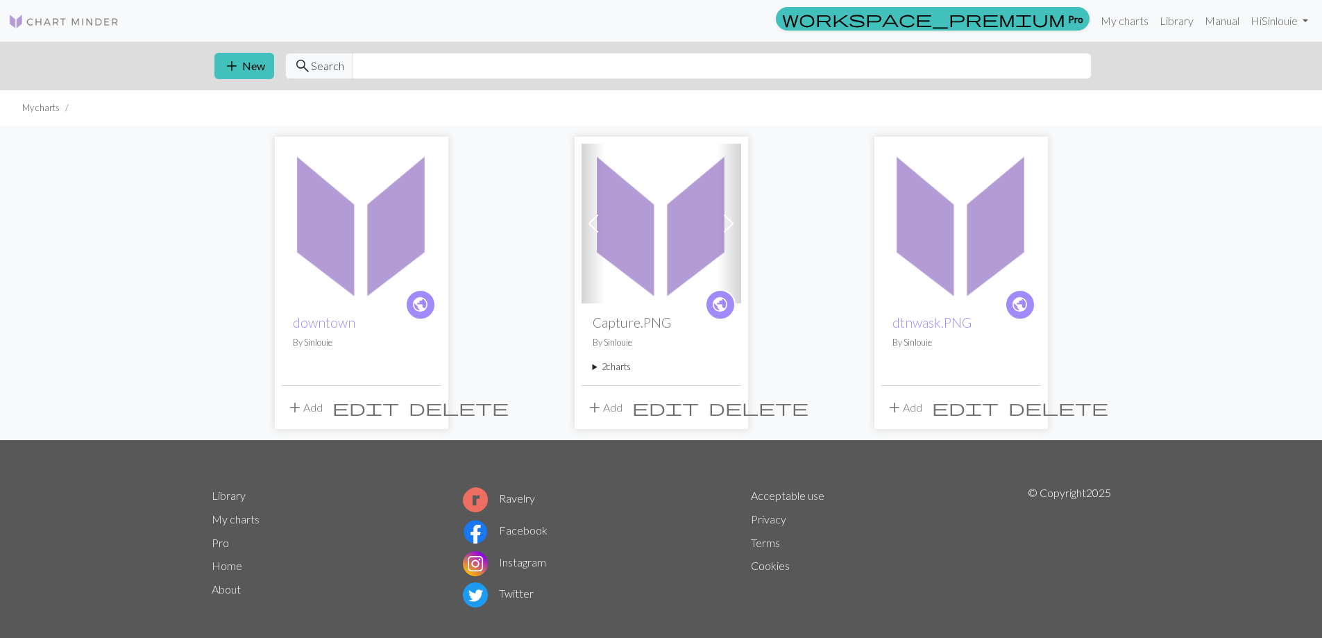
click at [395, 404] on span "edit" at bounding box center [365, 407] width 67 height 19
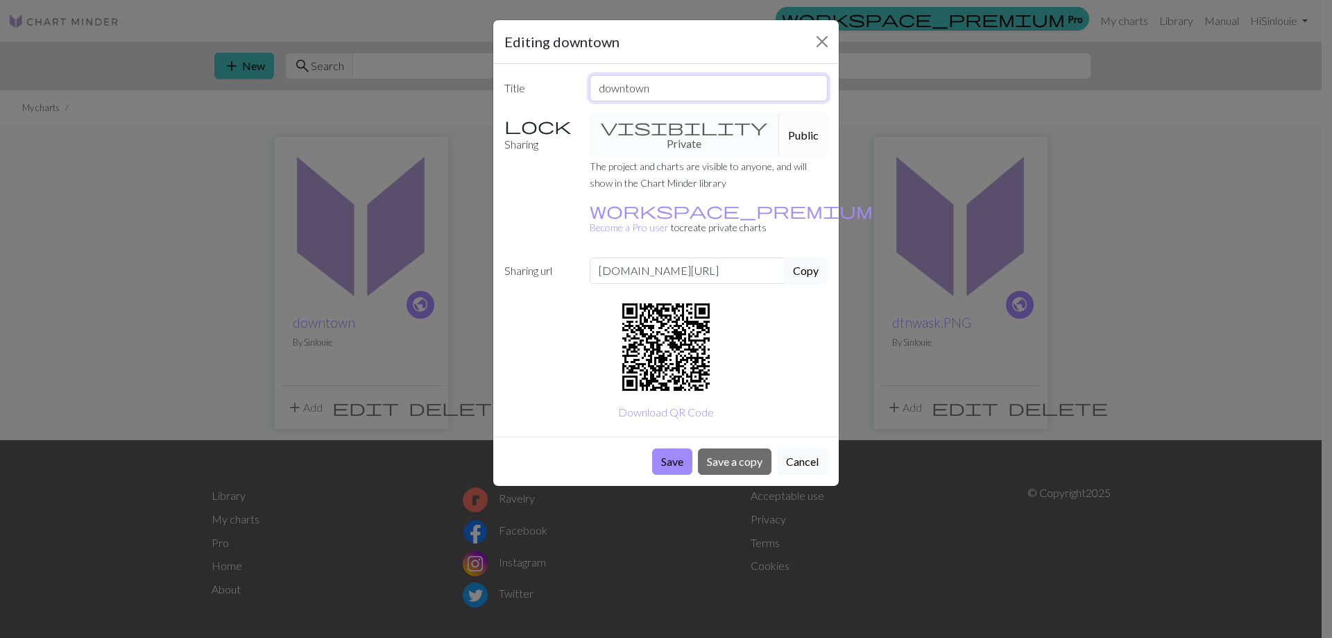
click at [676, 88] on input "downtown" at bounding box center [709, 88] width 239 height 26
click at [627, 120] on div "visibility Private Public" at bounding box center [709, 134] width 255 height 45
click at [807, 448] on button "Cancel" at bounding box center [802, 461] width 51 height 26
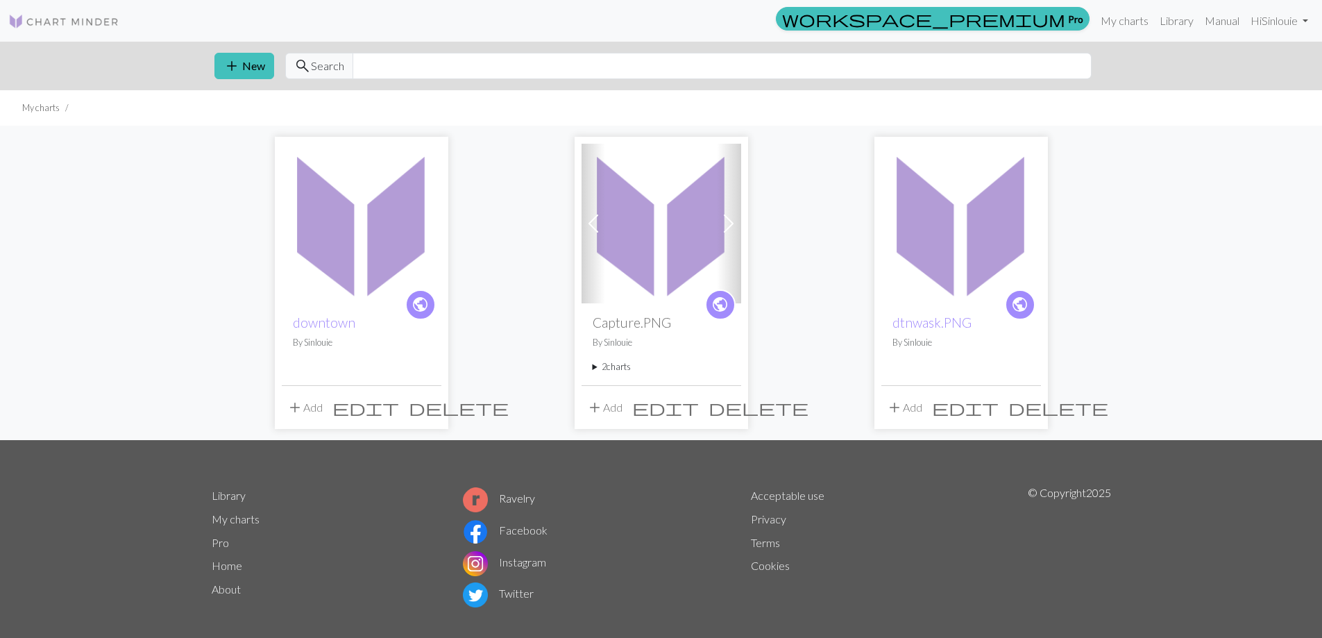
click at [434, 409] on span "delete" at bounding box center [459, 407] width 100 height 19
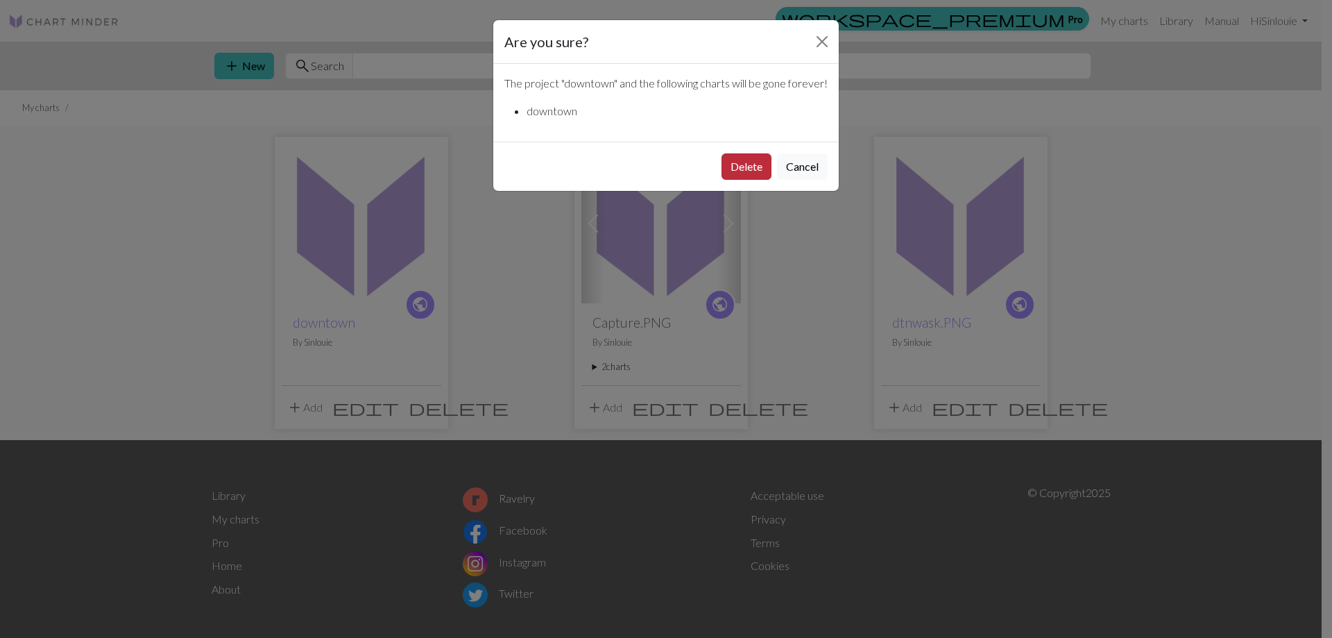
click at [742, 178] on button "Delete" at bounding box center [747, 166] width 50 height 26
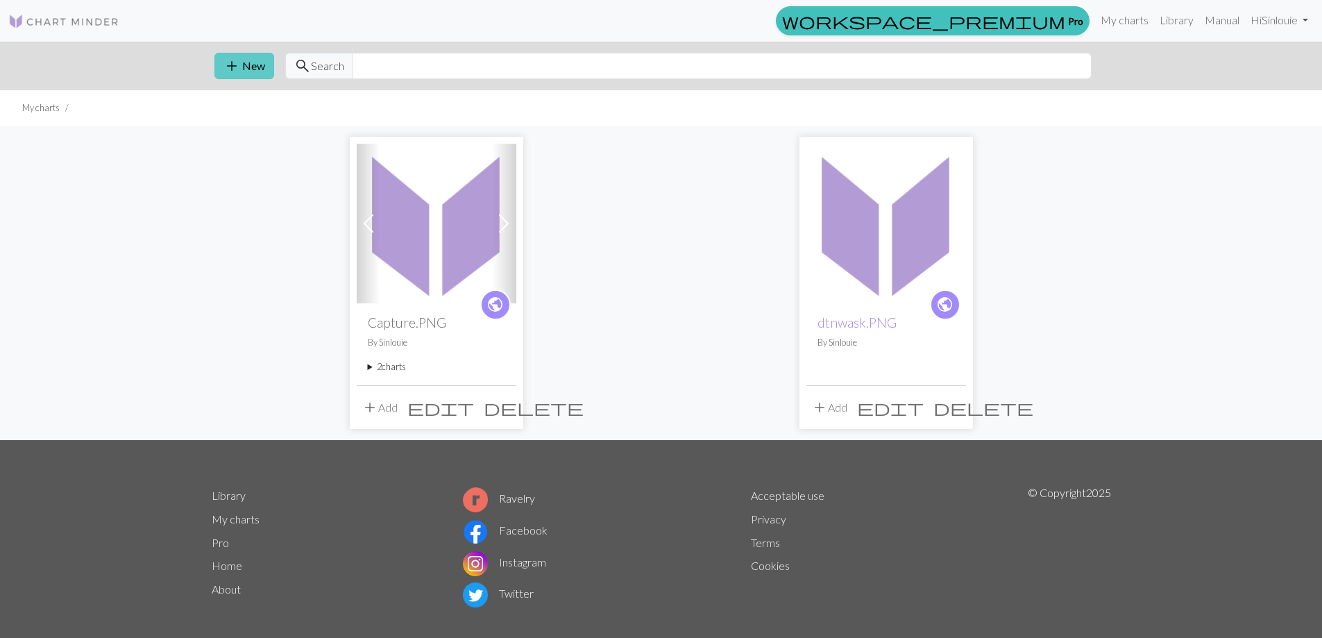
click at [248, 76] on button "add New" at bounding box center [244, 66] width 60 height 26
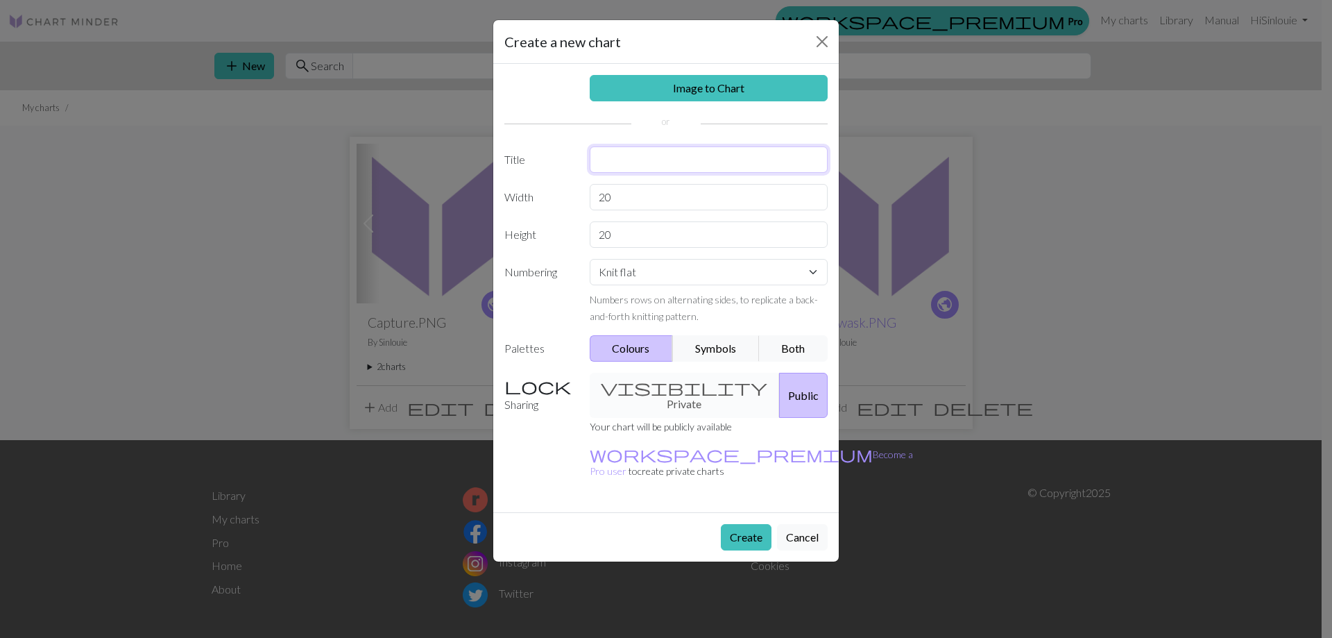
click at [677, 160] on input "text" at bounding box center [709, 159] width 239 height 26
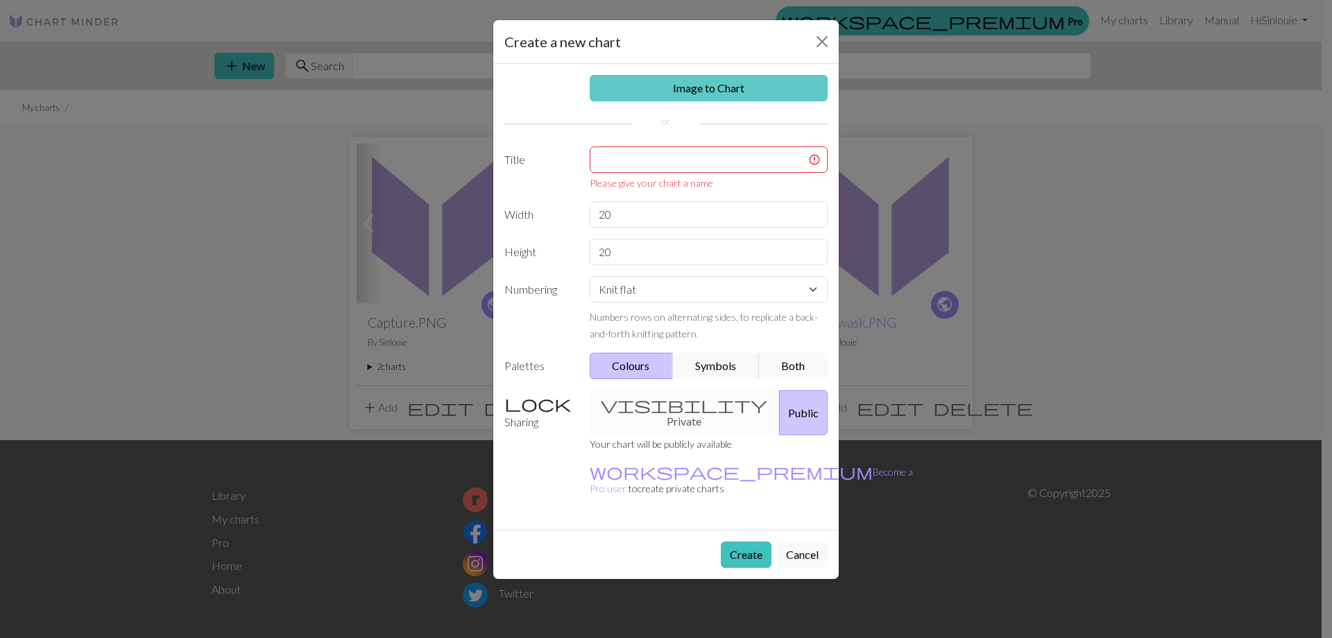
click at [706, 80] on link "Image to Chart" at bounding box center [709, 88] width 239 height 26
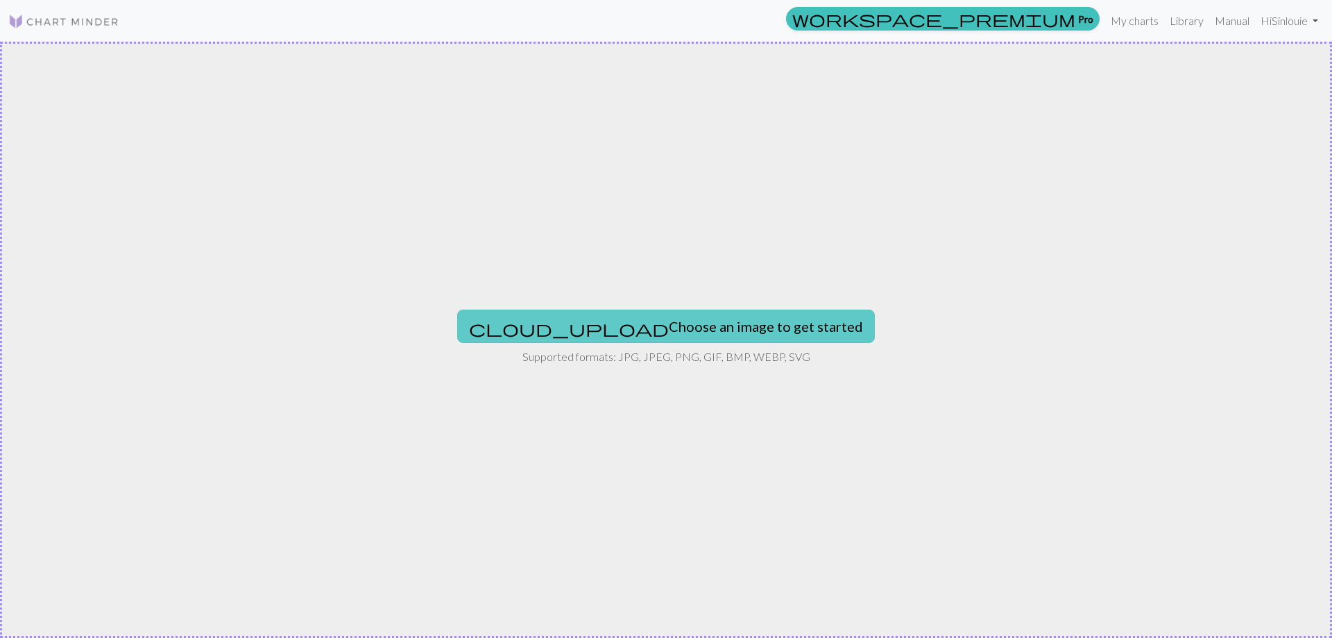
click at [627, 320] on button "cloud_upload Choose an image to get started" at bounding box center [666, 325] width 418 height 33
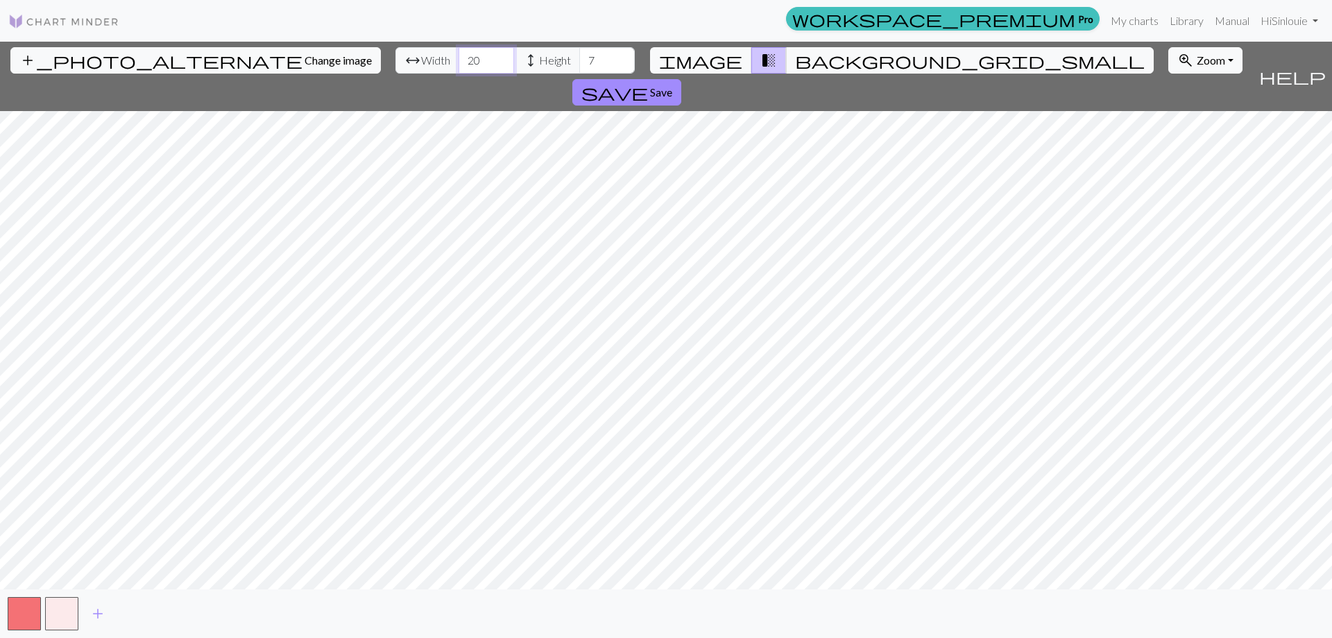
drag, startPoint x: 405, startPoint y: 67, endPoint x: 390, endPoint y: 63, distance: 15.8
click at [459, 63] on input "20" at bounding box center [487, 60] width 56 height 26
type input "58"
drag, startPoint x: 520, startPoint y: 61, endPoint x: 489, endPoint y: 57, distance: 32.2
click at [489, 57] on div "arrow_range Width 58 height Height 7" at bounding box center [515, 60] width 239 height 26
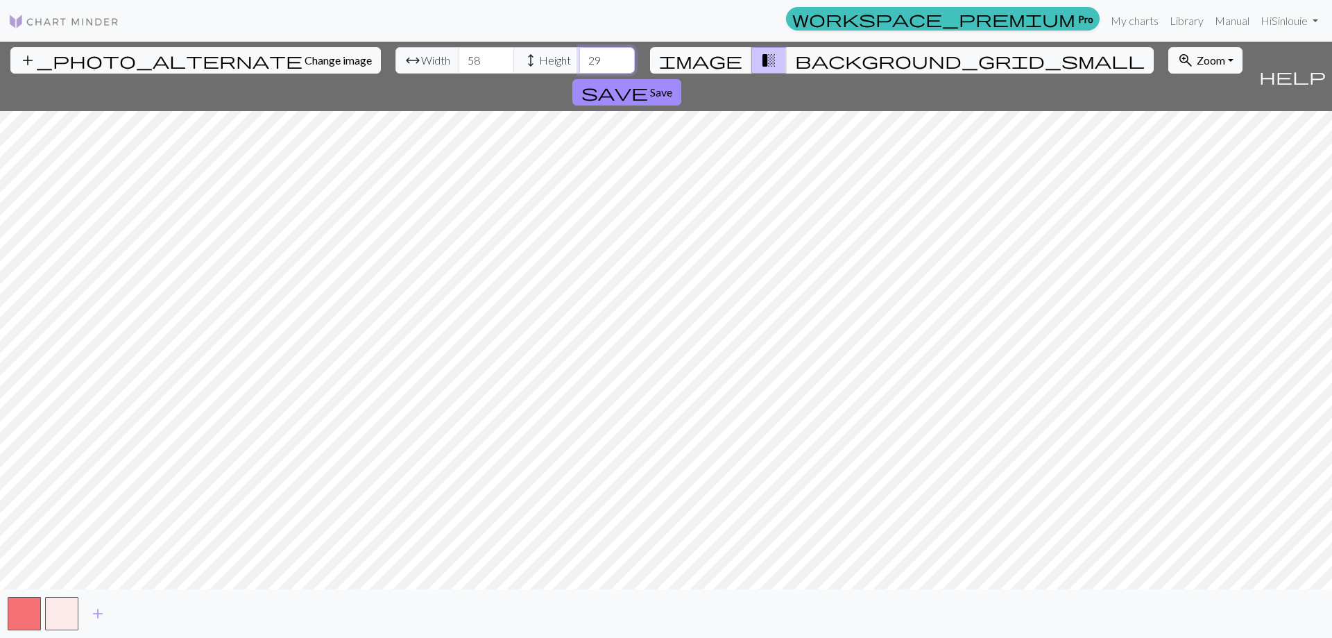
type input "29"
click at [724, 60] on span "image" at bounding box center [700, 60] width 83 height 19
click at [795, 56] on span "background_grid_small" at bounding box center [970, 60] width 350 height 19
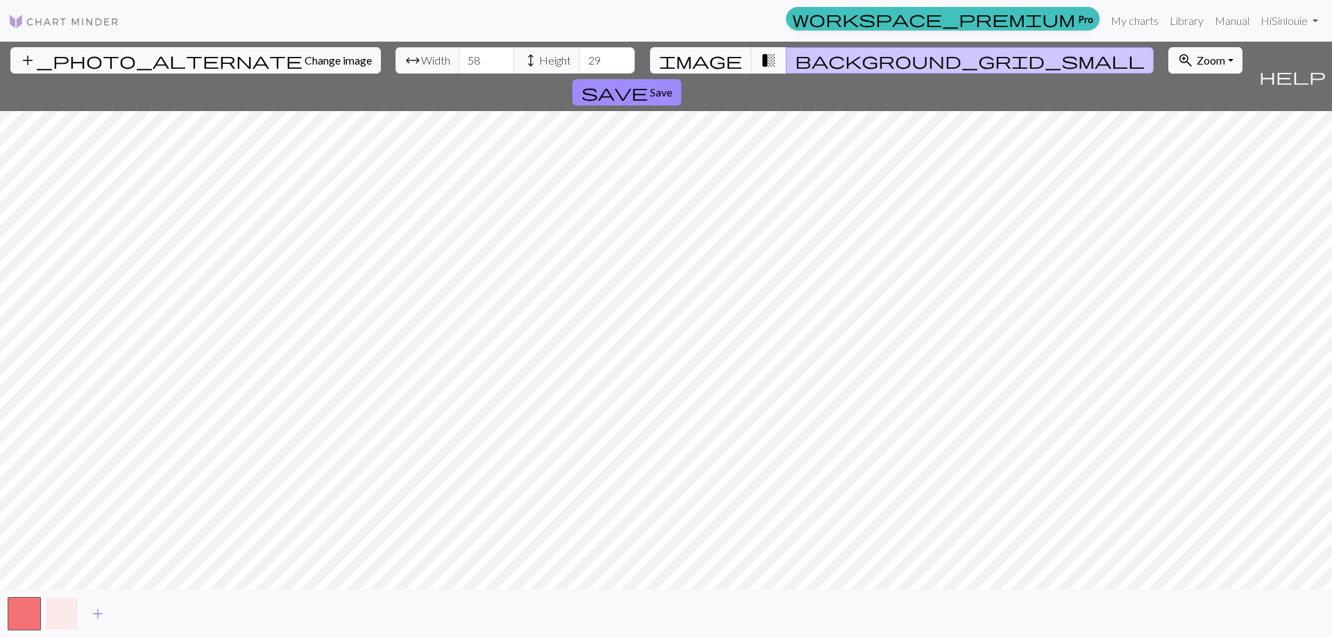
click at [65, 615] on button "button" at bounding box center [61, 613] width 33 height 33
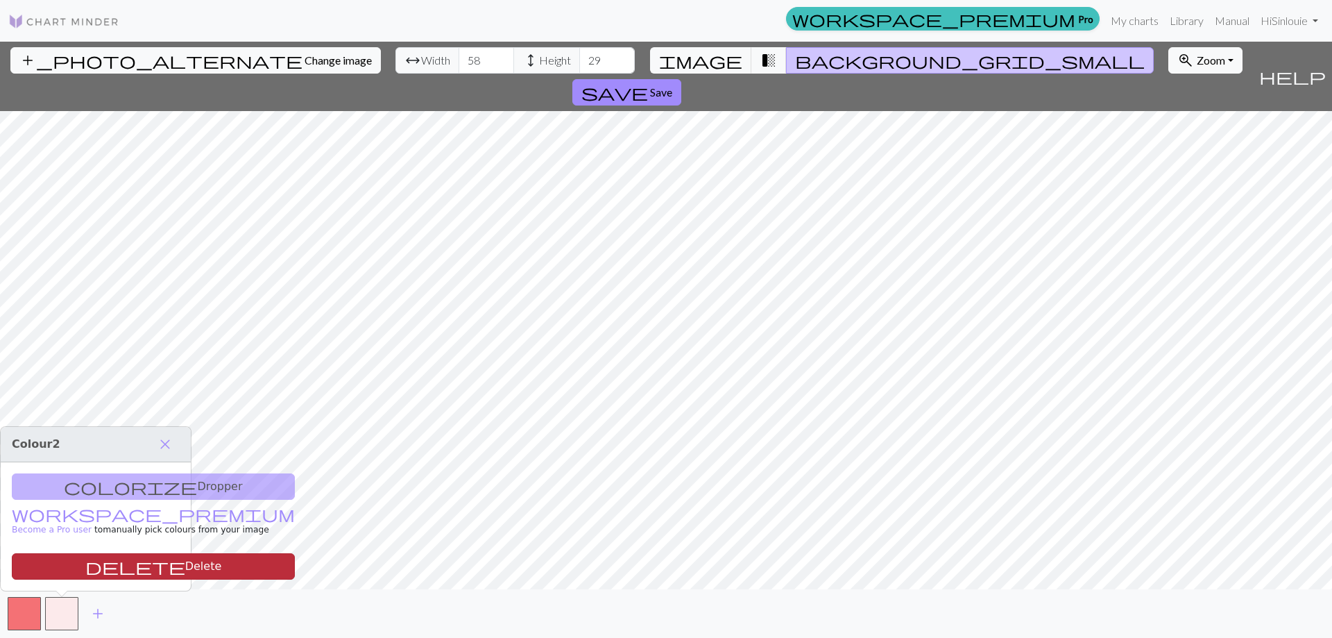
click at [100, 564] on button "delete Delete" at bounding box center [153, 566] width 283 height 26
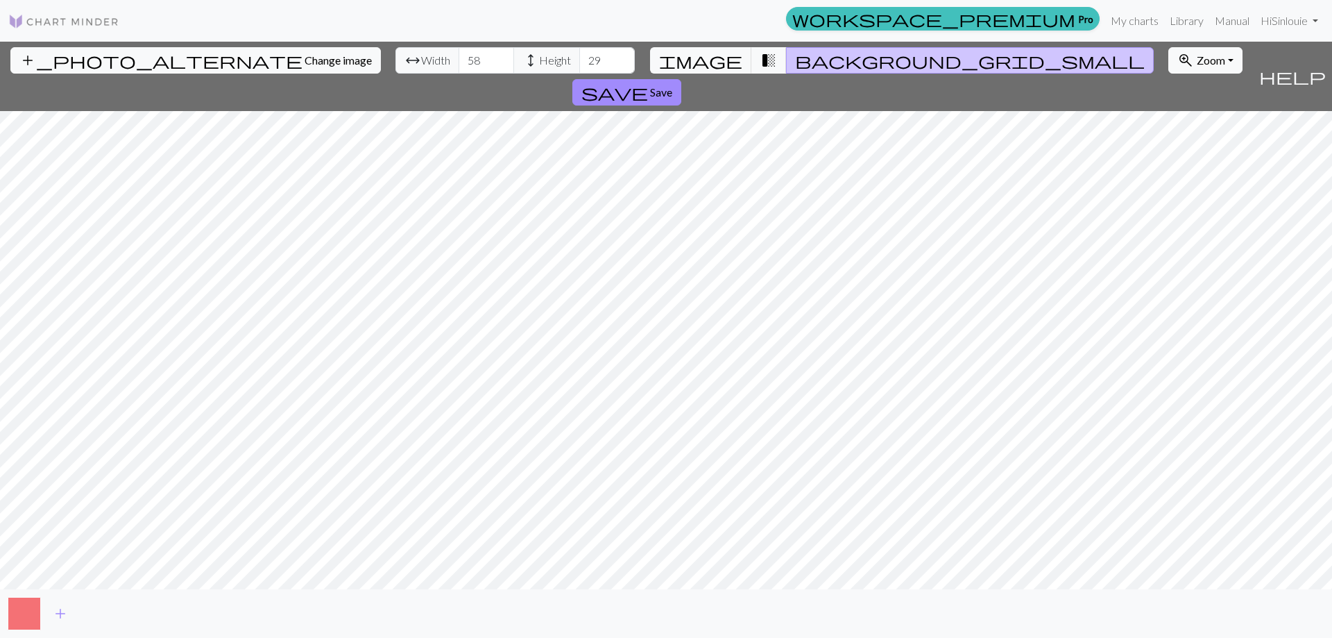
click at [32, 609] on button "button" at bounding box center [24, 613] width 33 height 33
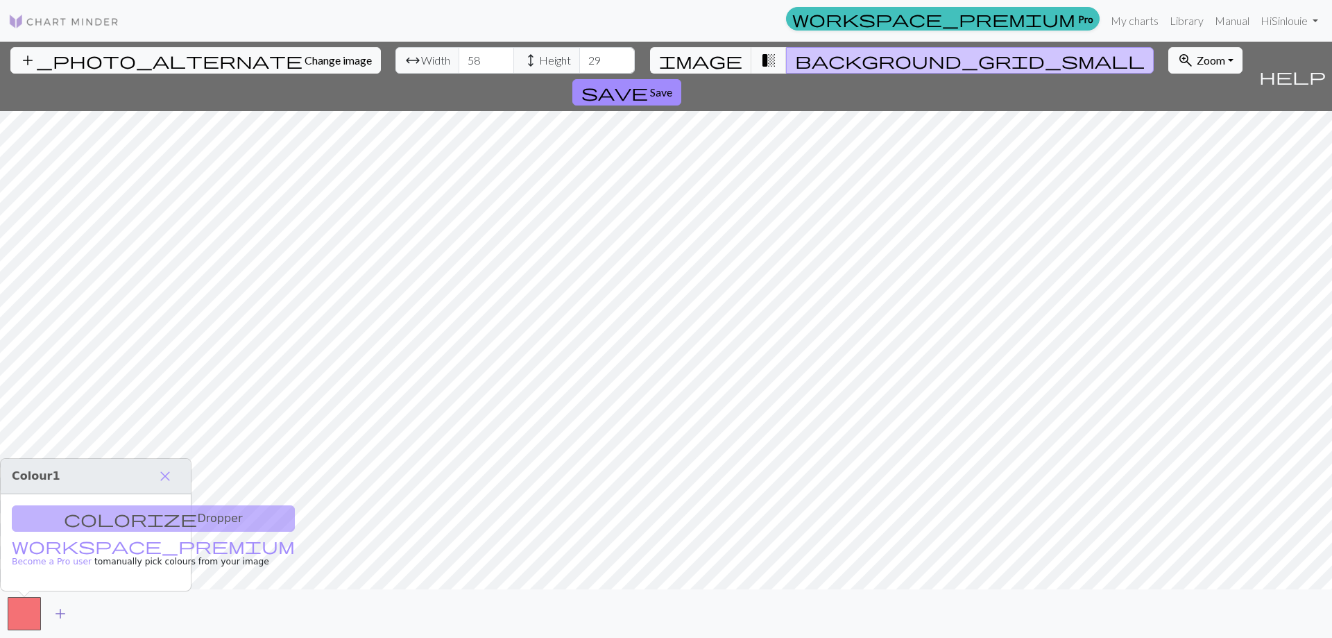
click at [62, 614] on span "add" at bounding box center [60, 613] width 17 height 19
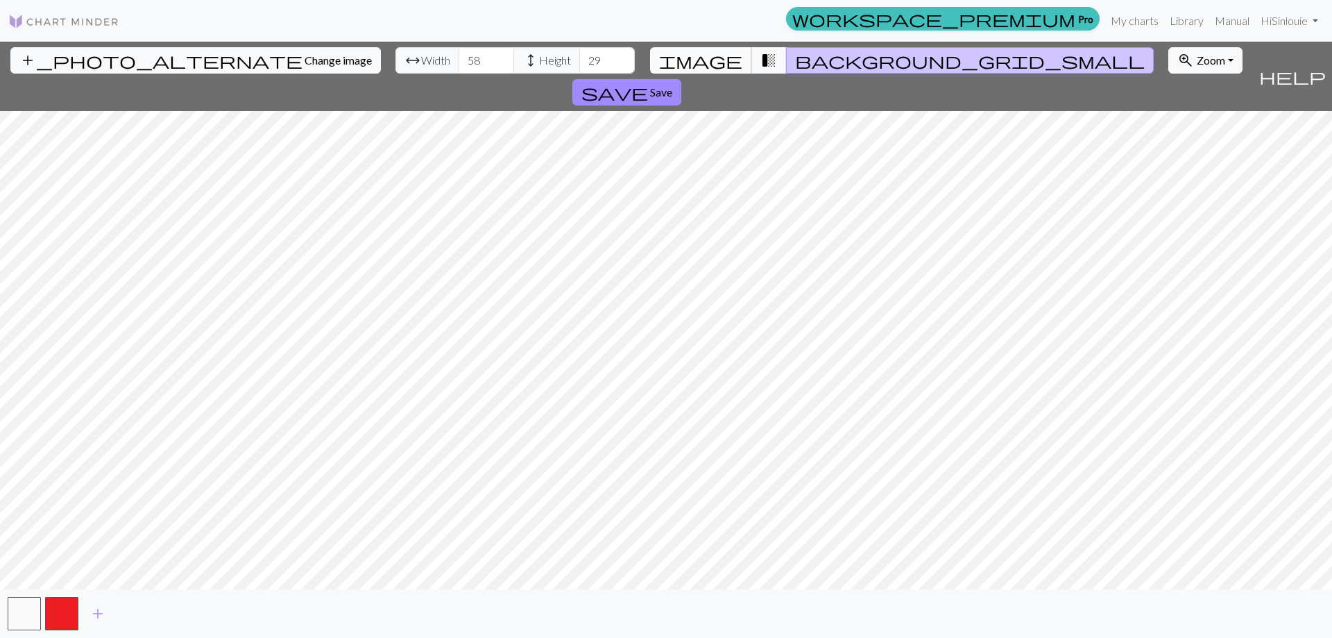
click at [724, 53] on span "image" at bounding box center [700, 60] width 83 height 19
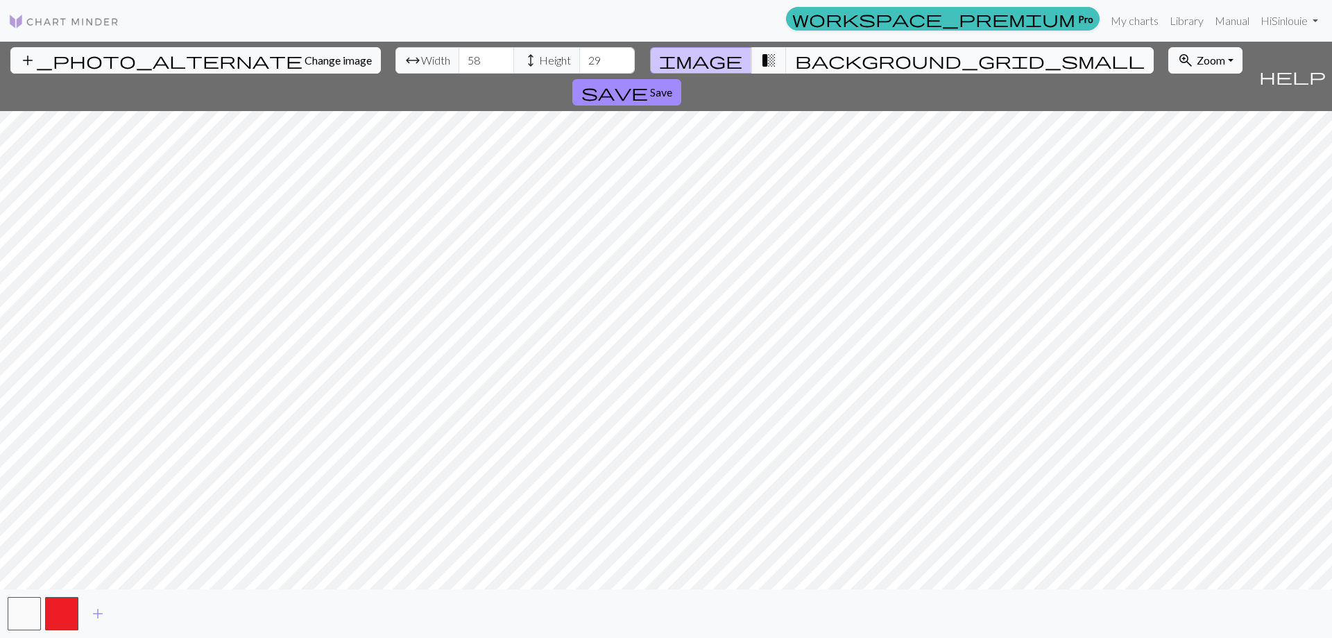
click at [800, 65] on span "background_grid_small" at bounding box center [970, 60] width 350 height 19
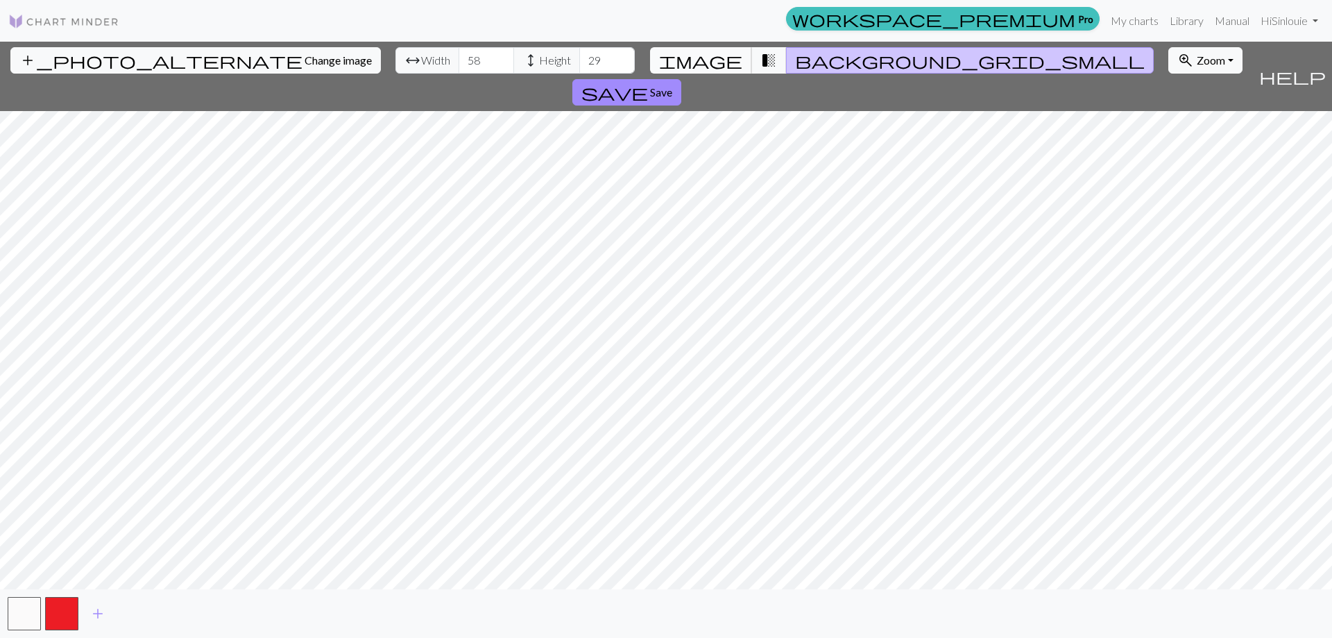
click at [722, 60] on span "image" at bounding box center [700, 60] width 83 height 19
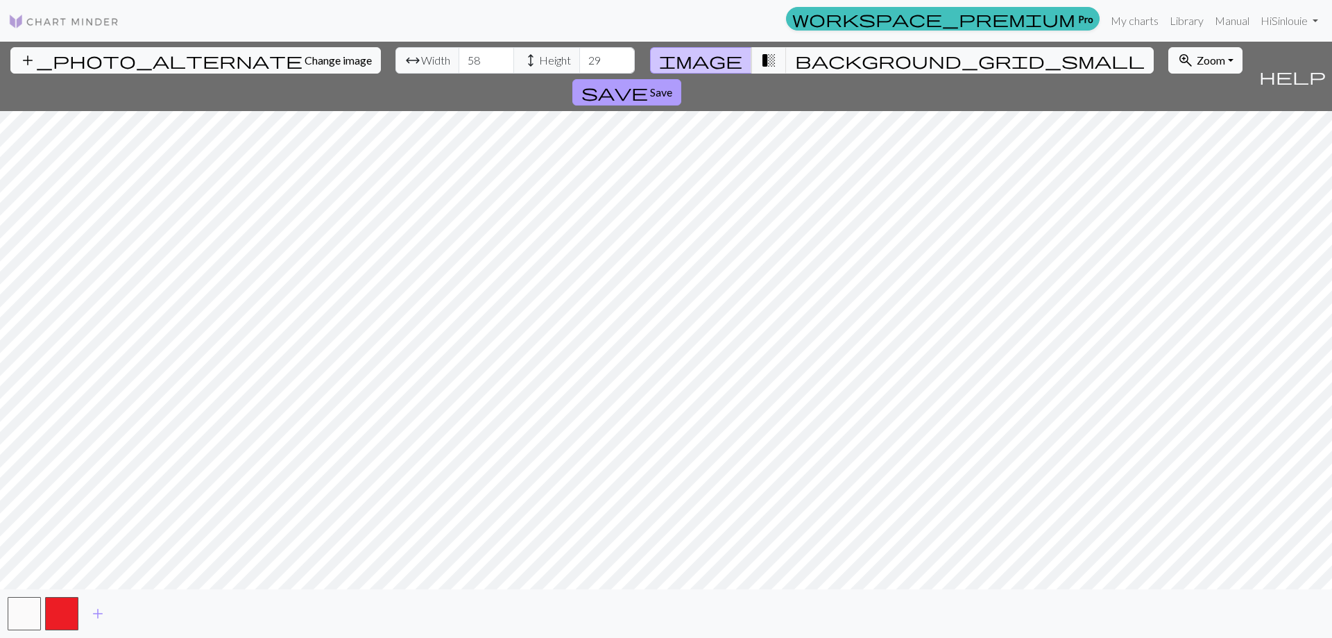
click at [672, 85] on span "Save" at bounding box center [661, 91] width 22 height 13
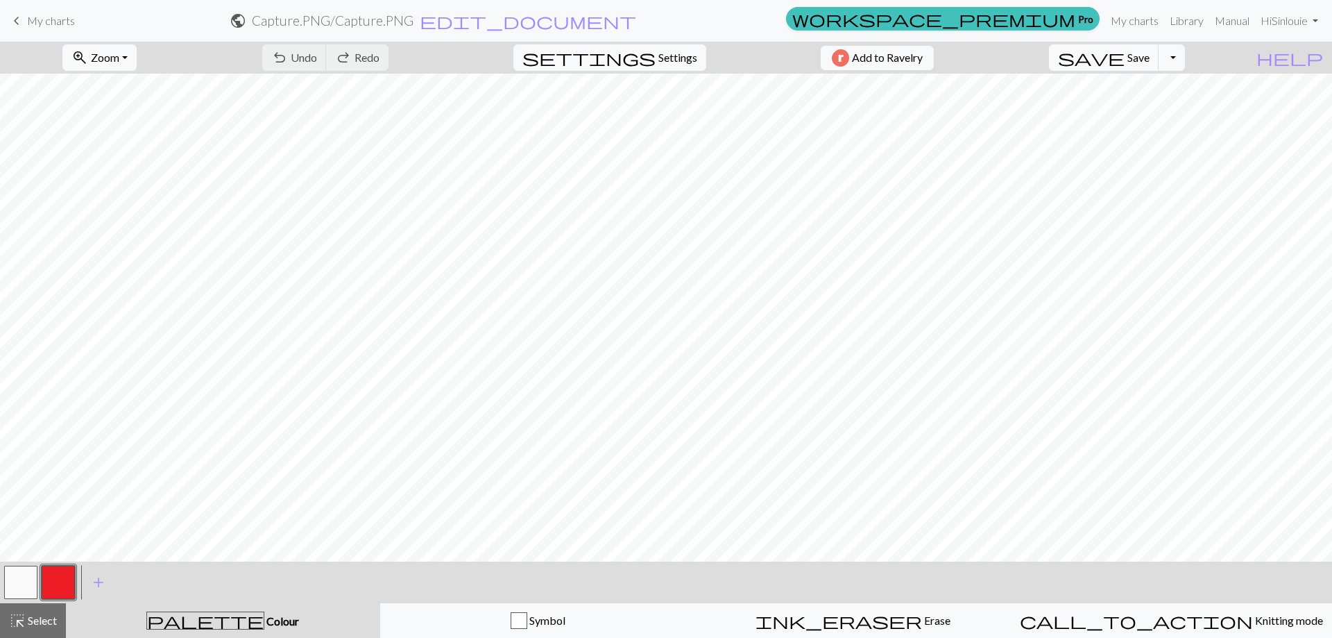
click at [29, 577] on button "button" at bounding box center [20, 582] width 33 height 33
drag, startPoint x: 54, startPoint y: 587, endPoint x: 74, endPoint y: 572, distance: 25.3
click at [55, 587] on button "button" at bounding box center [58, 582] width 33 height 33
click at [11, 588] on button "button" at bounding box center [20, 582] width 33 height 33
click at [55, 577] on button "button" at bounding box center [58, 582] width 33 height 33
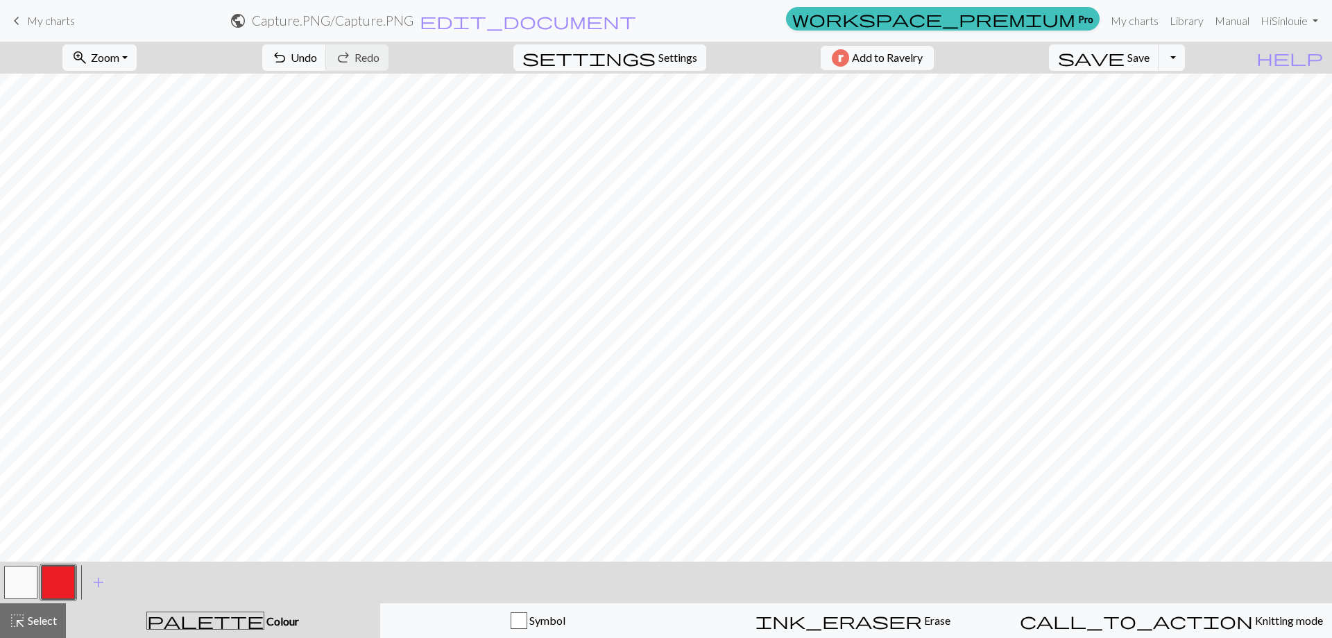
click at [28, 582] on button "button" at bounding box center [20, 582] width 33 height 33
